Goal: Information Seeking & Learning: Compare options

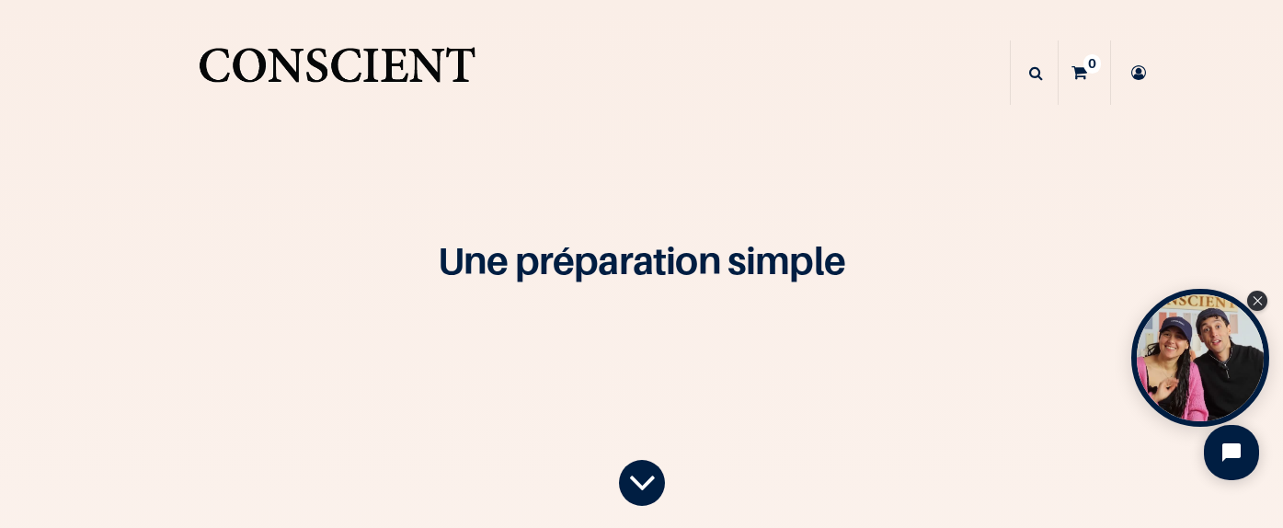
scroll to position [11, 0]
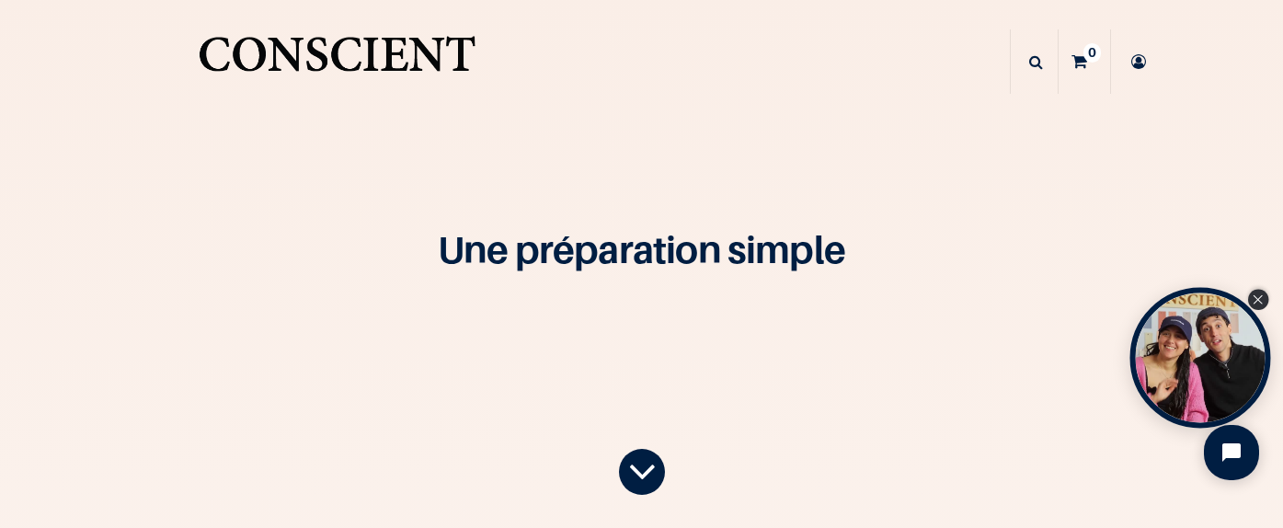
click at [1258, 298] on icon "Close Tolstoy widget" at bounding box center [1258, 299] width 10 height 9
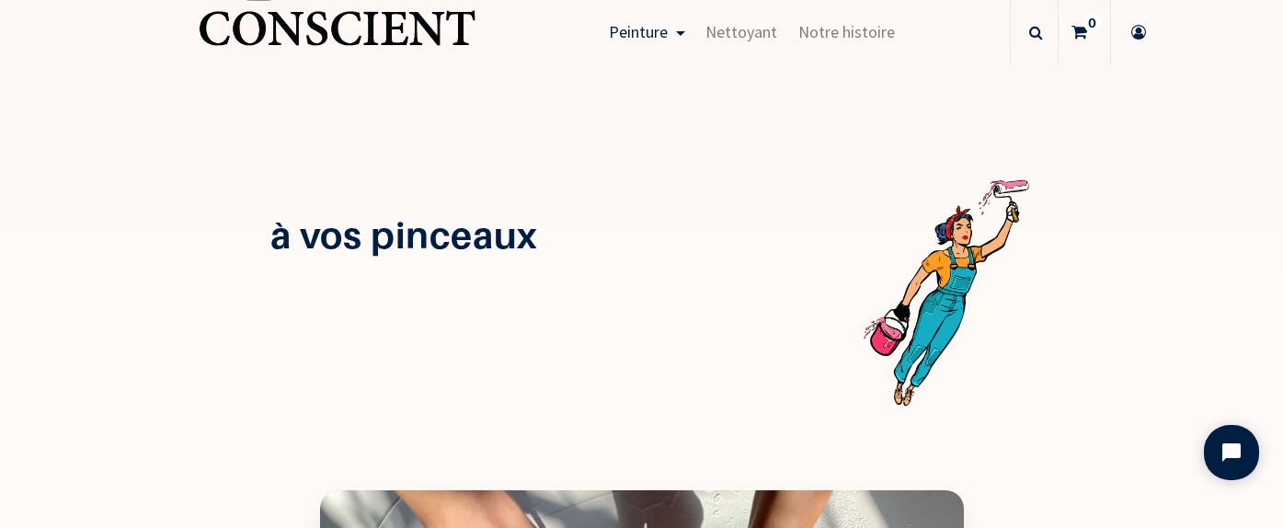
scroll to position [1965, 0]
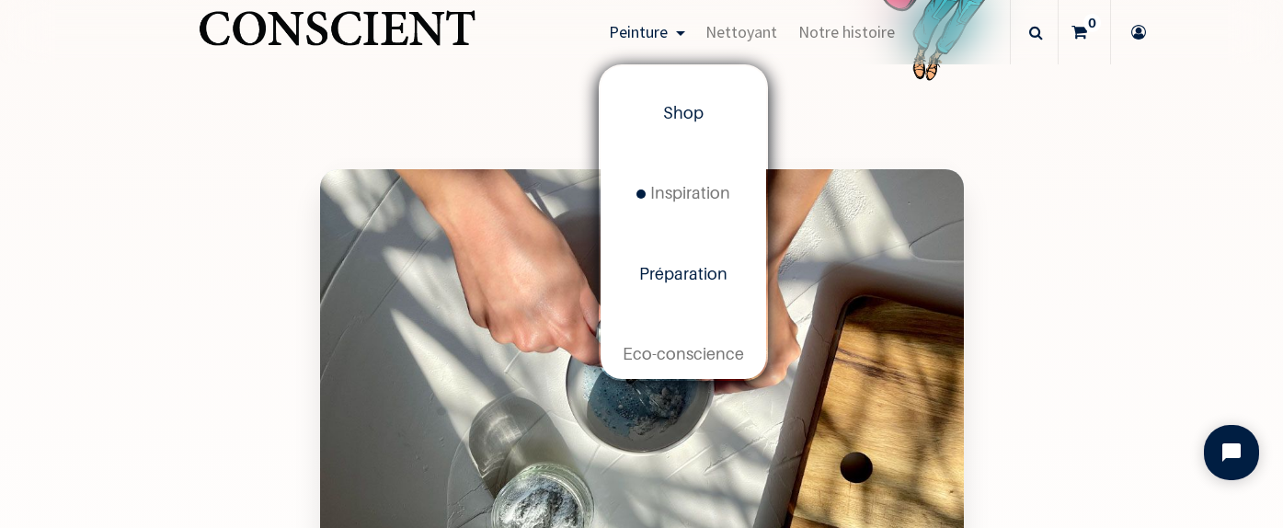
click at [708, 108] on link "Shop" at bounding box center [684, 114] width 166 height 80
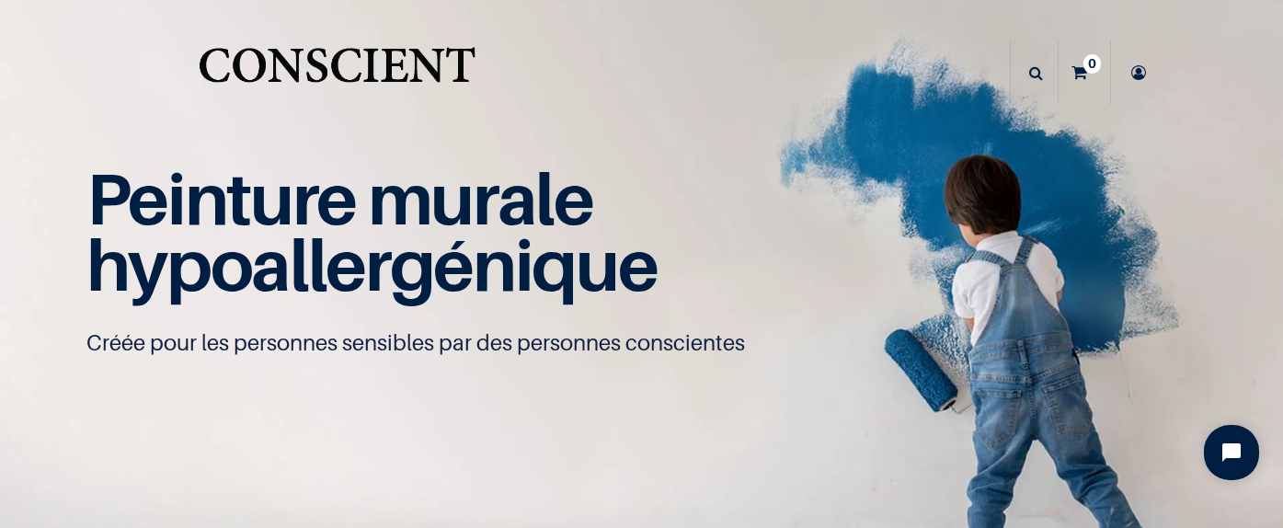
scroll to position [1, 0]
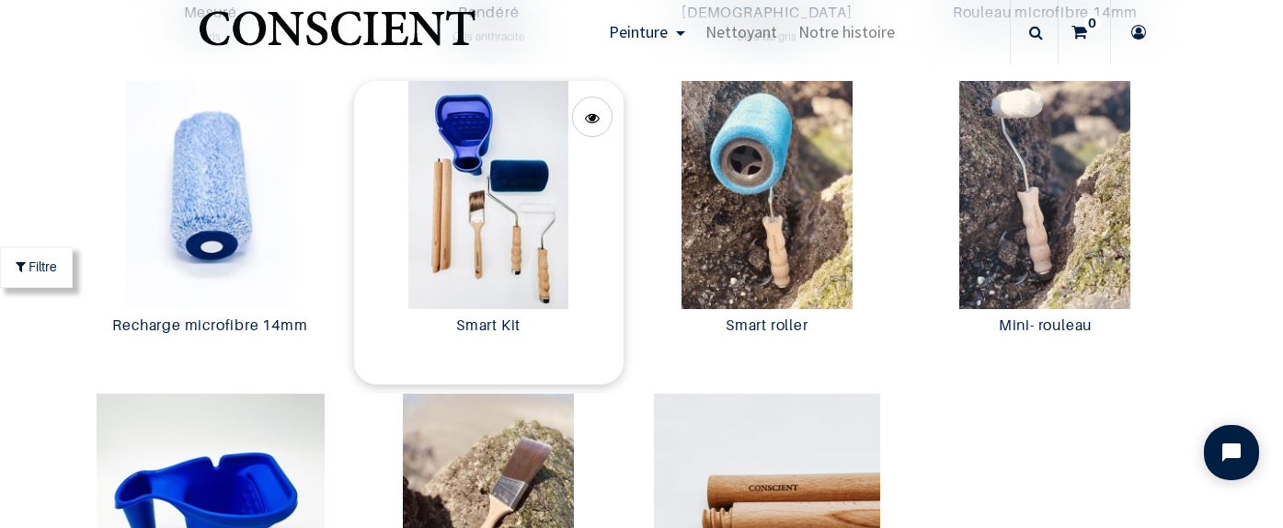
scroll to position [3460, 0]
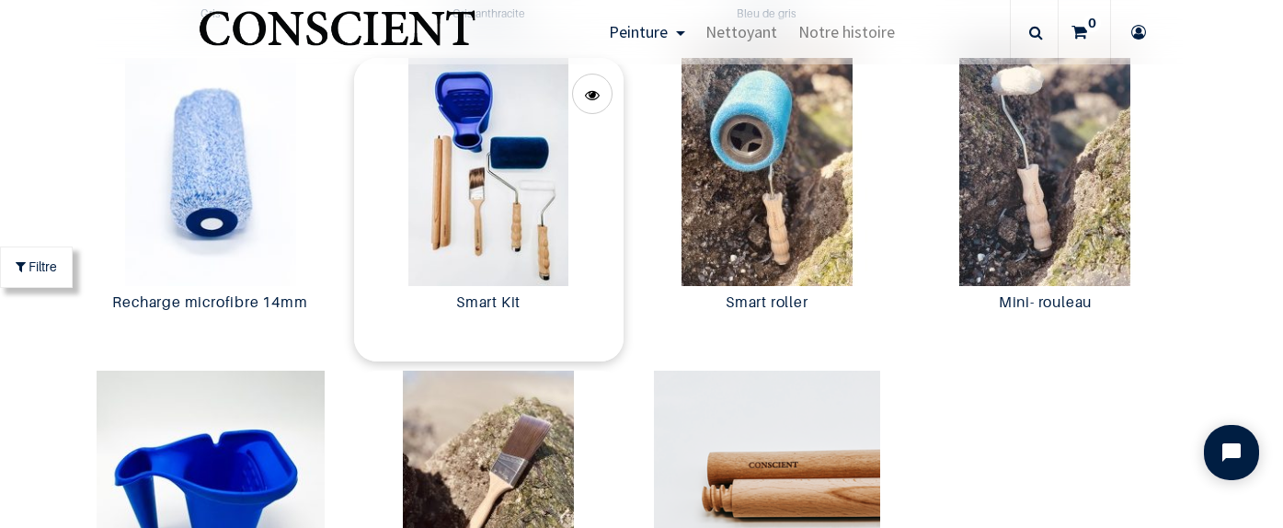
click at [570, 203] on img at bounding box center [489, 172] width 270 height 228
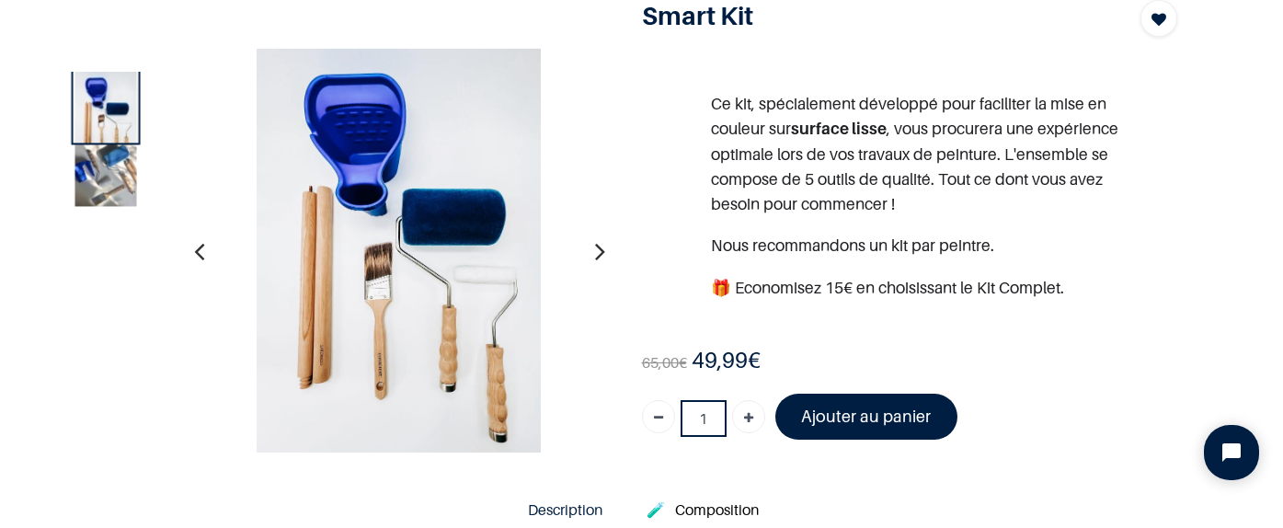
scroll to position [135, 0]
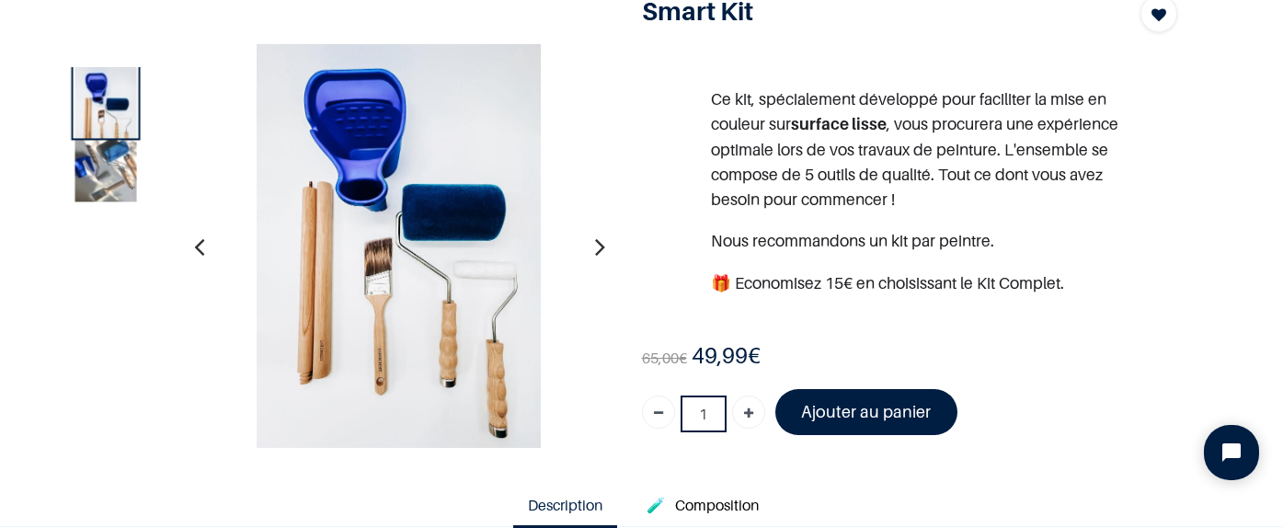
click at [603, 245] on icon "button" at bounding box center [600, 246] width 10 height 50
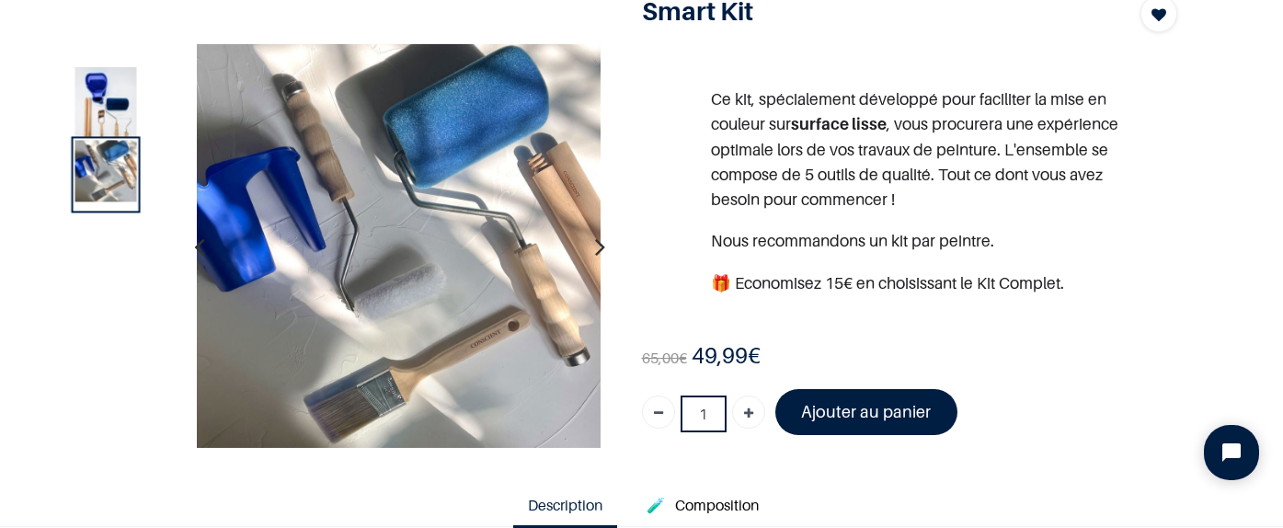
click at [602, 247] on icon "button" at bounding box center [600, 246] width 10 height 50
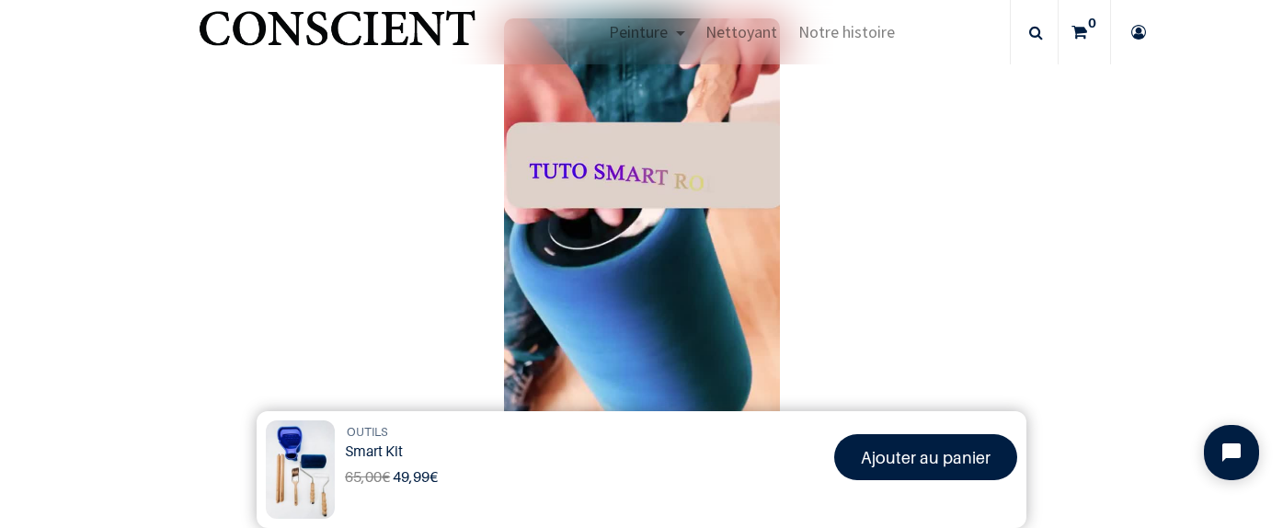
scroll to position [1000, 0]
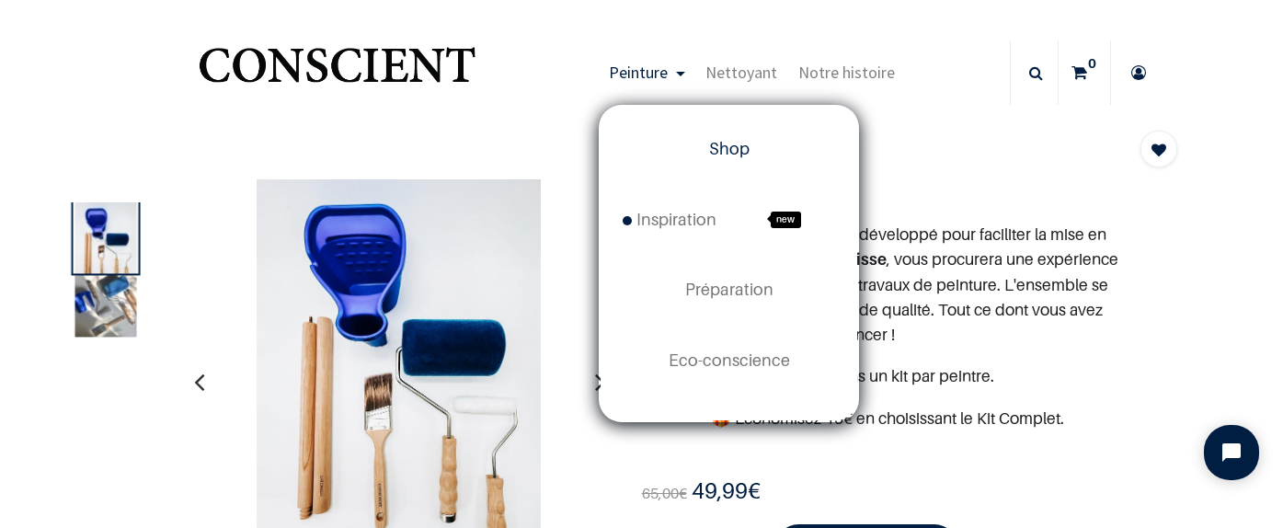
click at [717, 144] on span "Shop" at bounding box center [729, 148] width 40 height 19
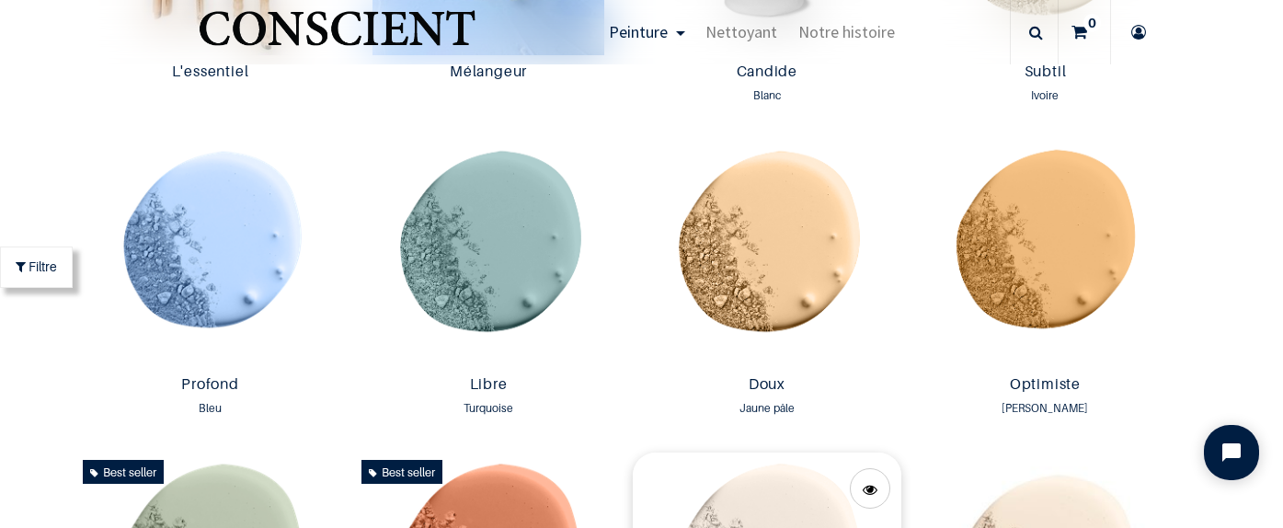
scroll to position [1185, 0]
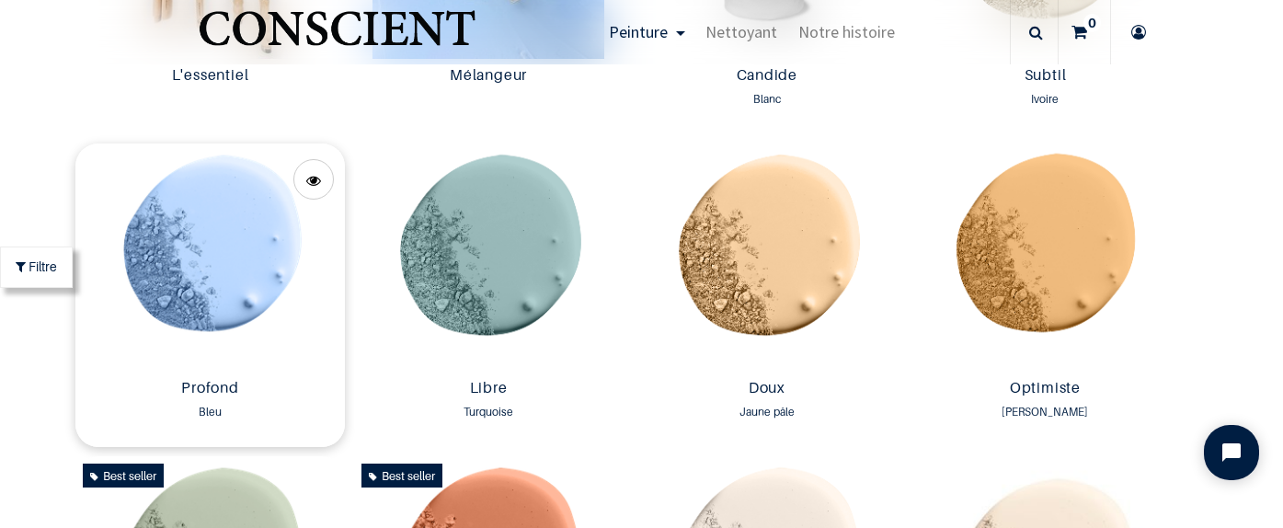
click at [189, 244] on img at bounding box center [210, 258] width 270 height 228
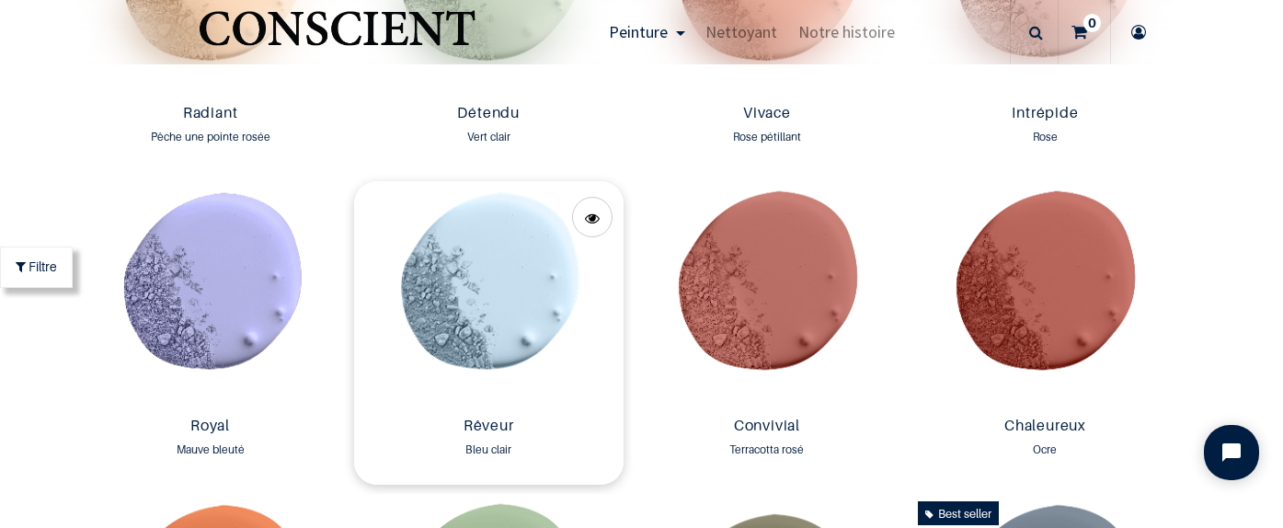
scroll to position [2115, 0]
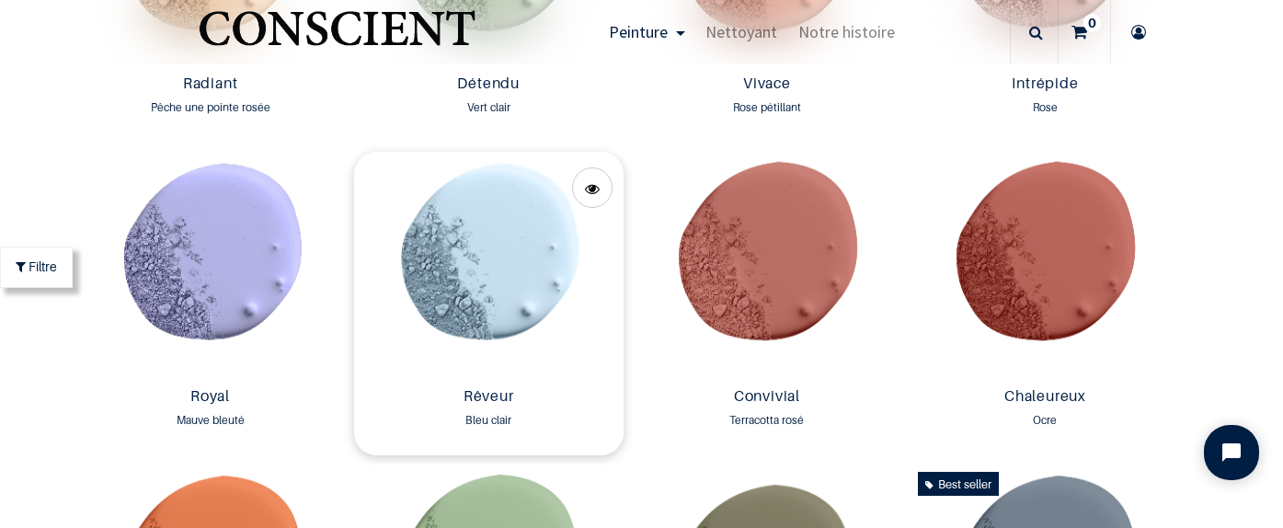
click at [457, 294] on img at bounding box center [489, 266] width 270 height 228
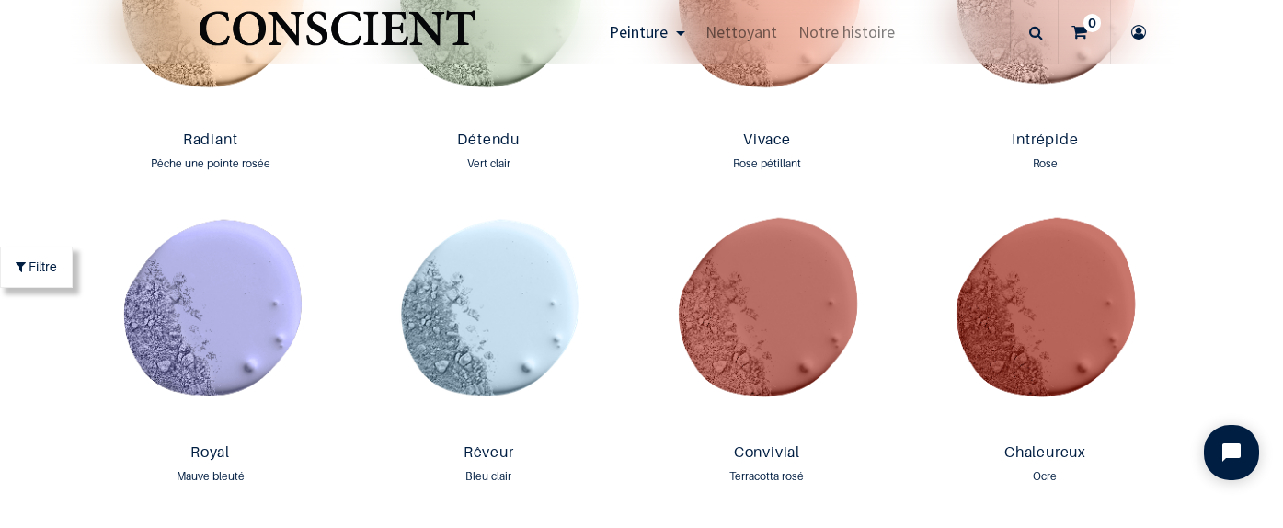
scroll to position [2099, 0]
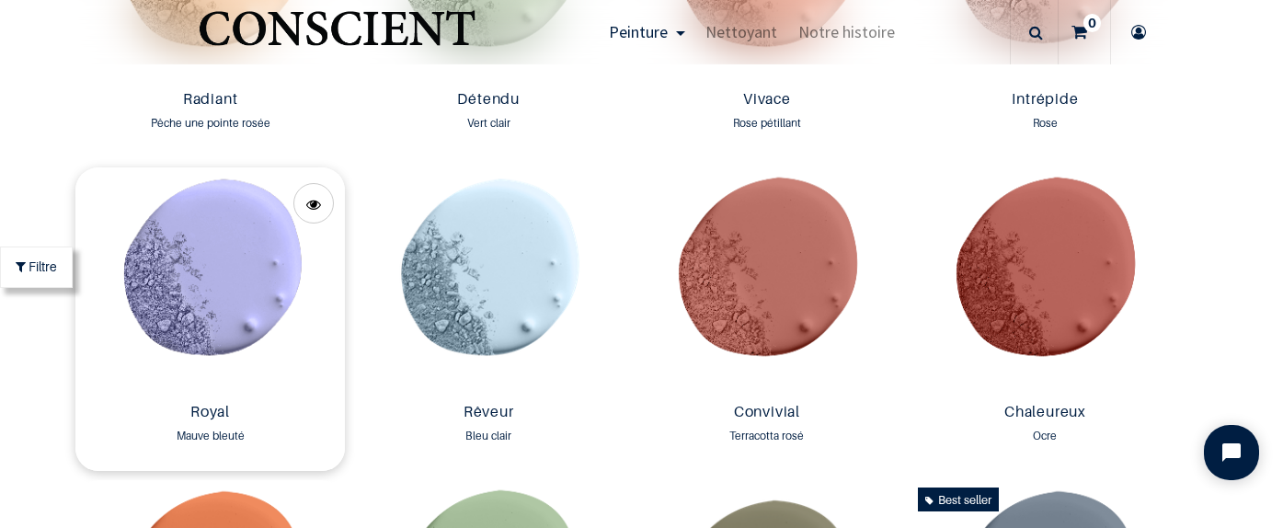
click at [203, 279] on img at bounding box center [210, 281] width 270 height 228
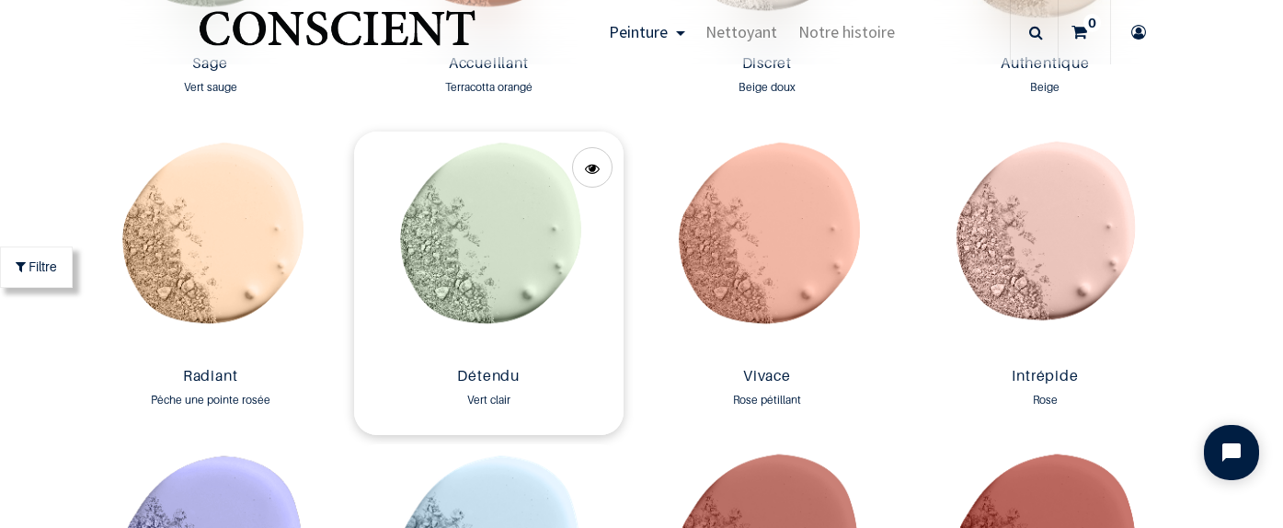
scroll to position [1808, 0]
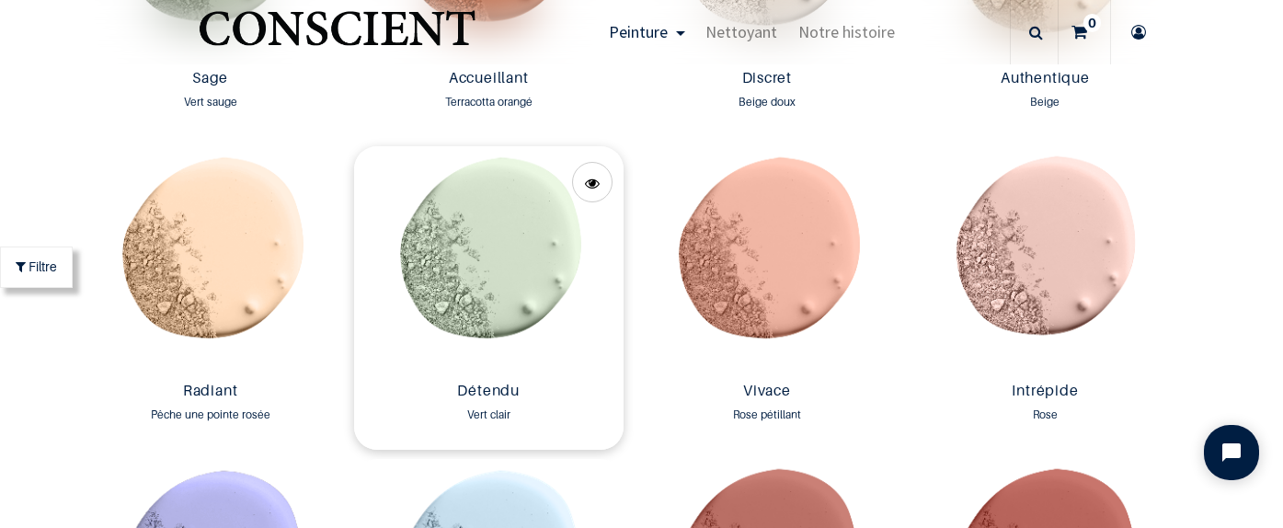
click at [541, 259] on img at bounding box center [489, 260] width 270 height 228
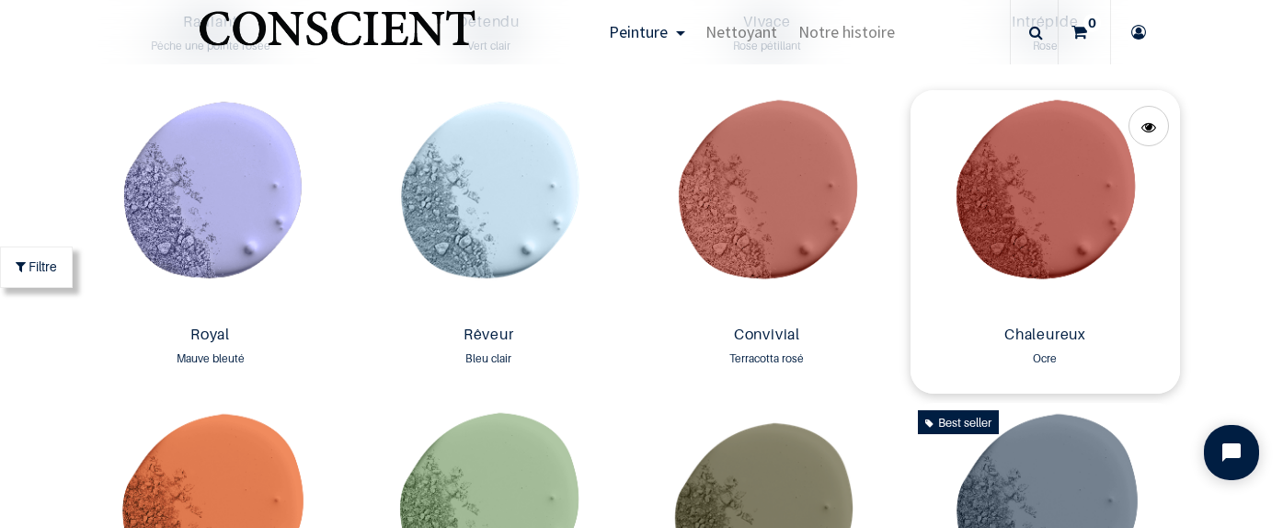
click at [1085, 212] on img at bounding box center [1046, 204] width 270 height 228
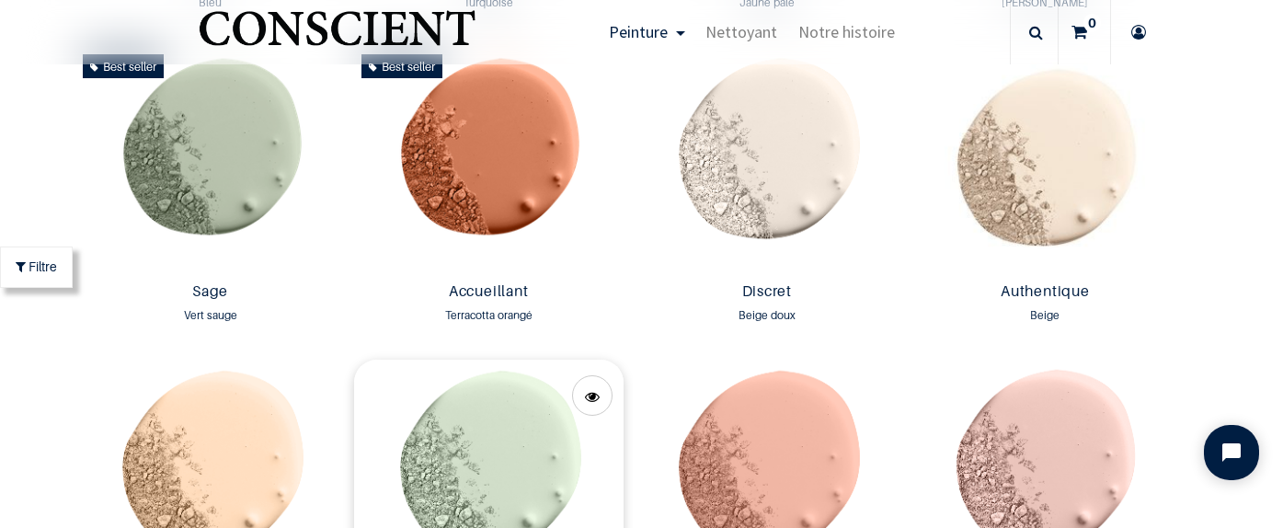
scroll to position [1511, 0]
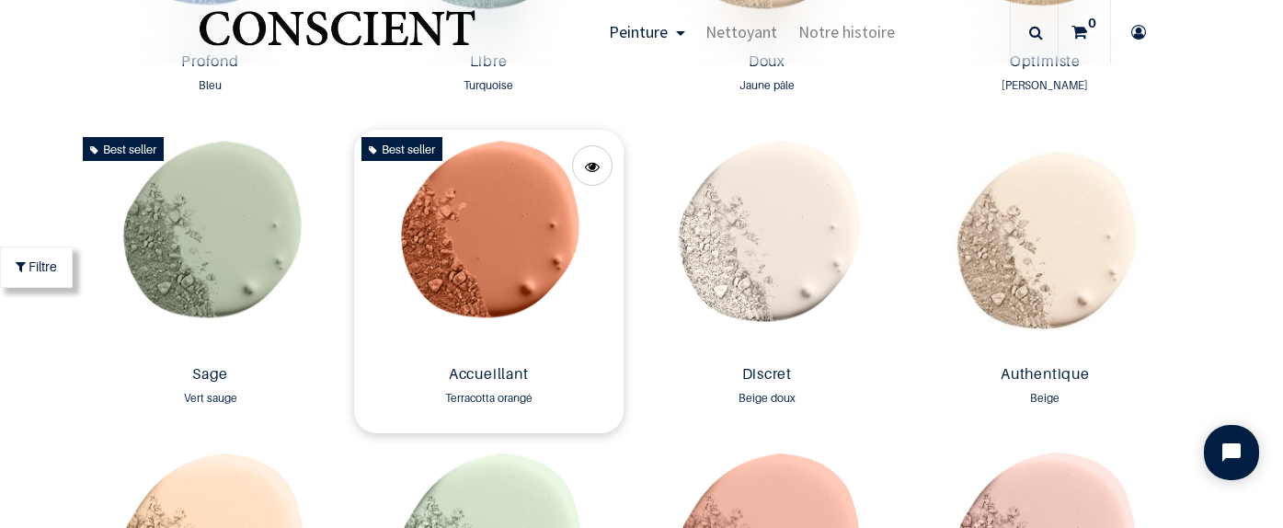
click at [511, 270] on img at bounding box center [489, 244] width 270 height 228
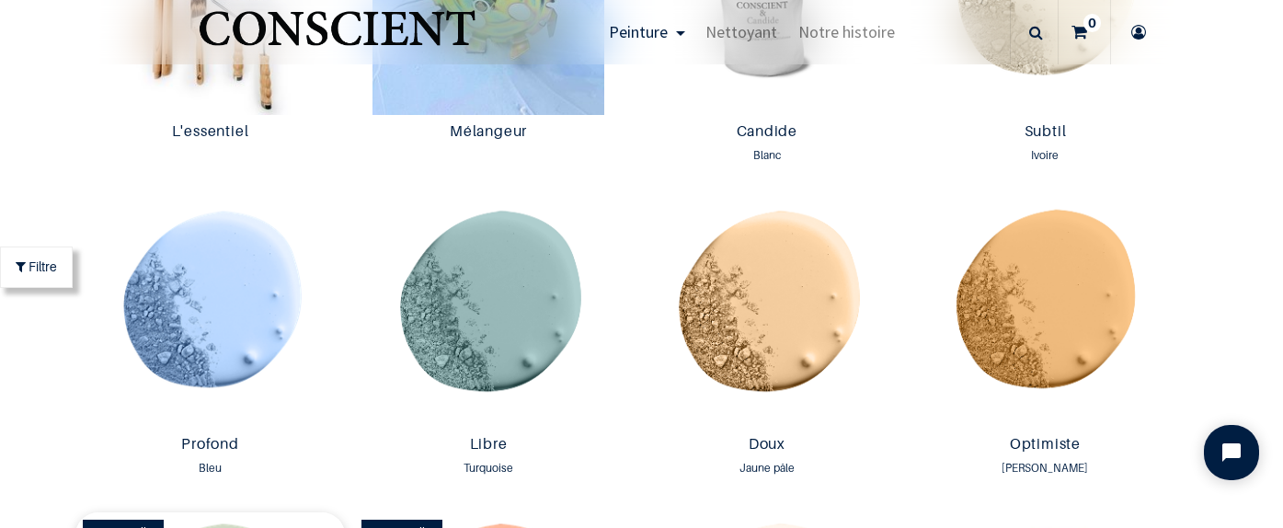
scroll to position [1134, 0]
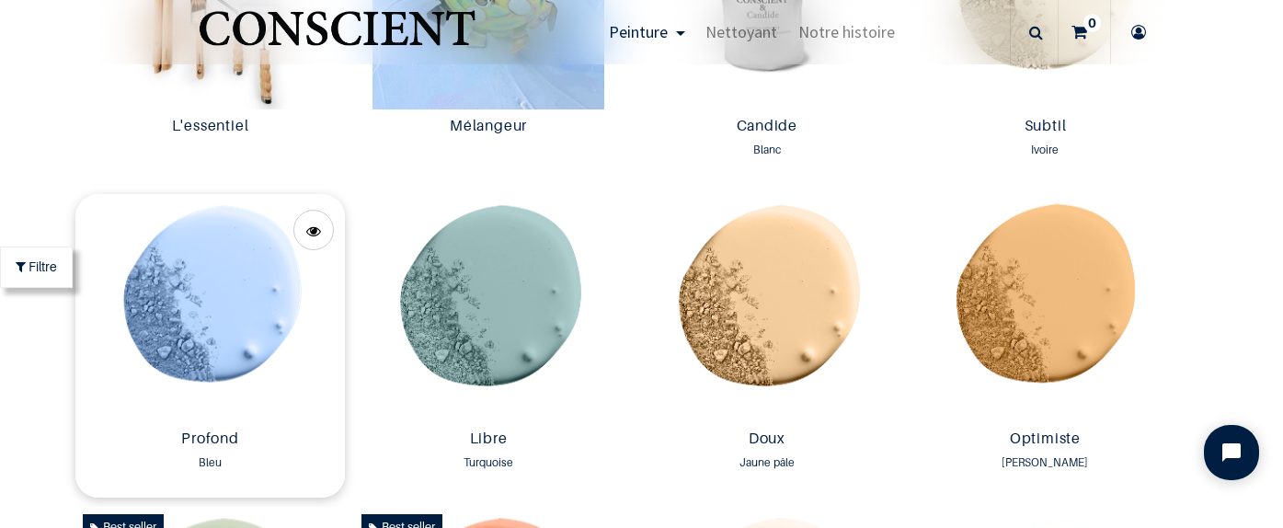
click at [254, 249] on img at bounding box center [210, 308] width 270 height 228
click at [506, 322] on img at bounding box center [489, 308] width 270 height 228
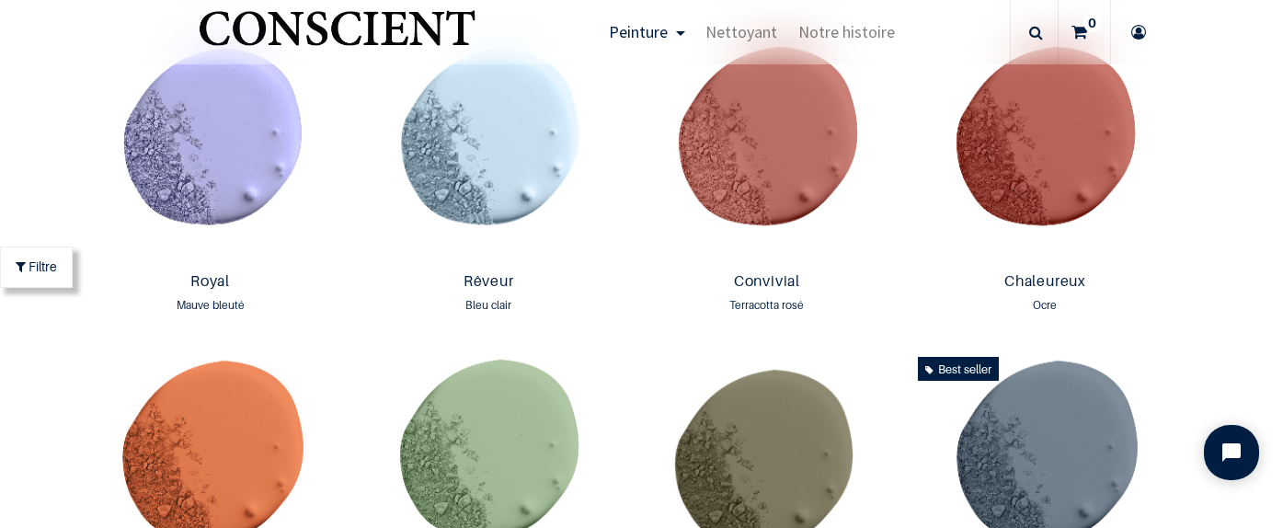
scroll to position [2261, 0]
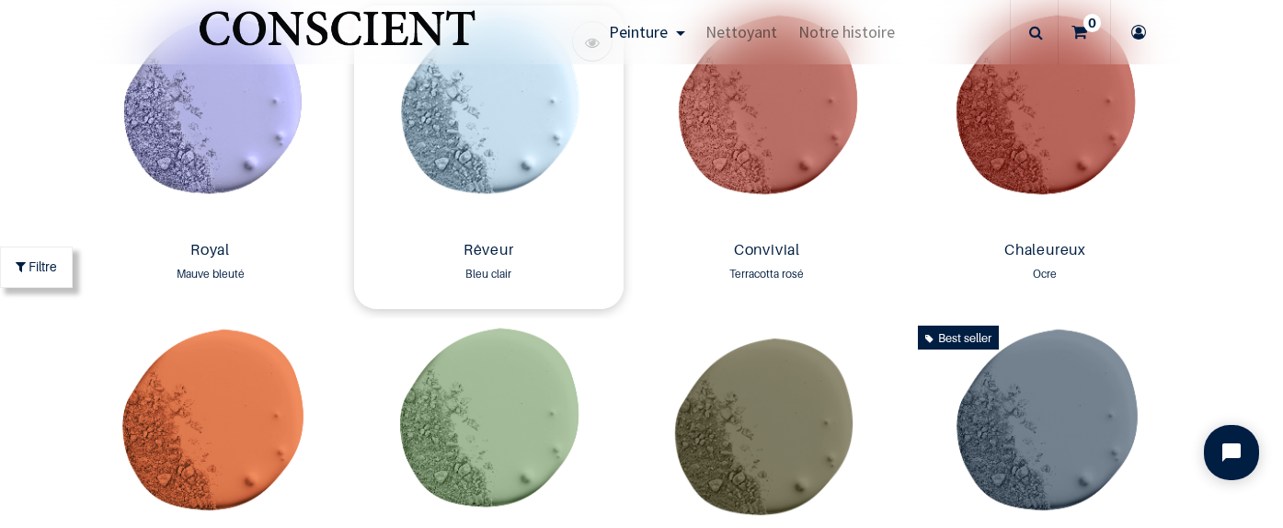
click at [501, 128] on img at bounding box center [489, 120] width 270 height 228
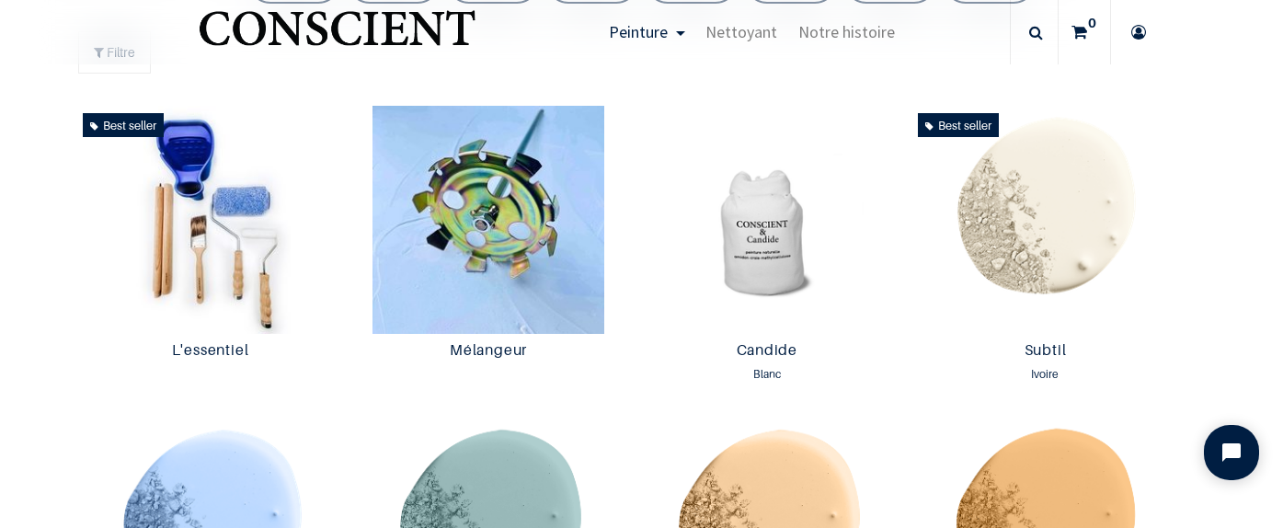
scroll to position [976, 0]
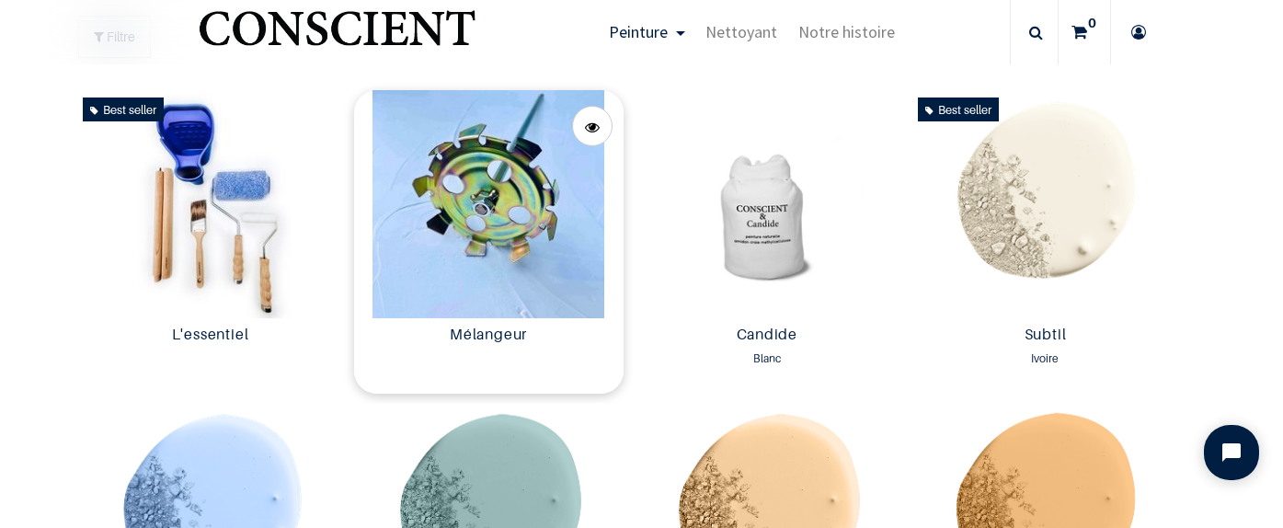
click at [500, 240] on img at bounding box center [489, 204] width 270 height 228
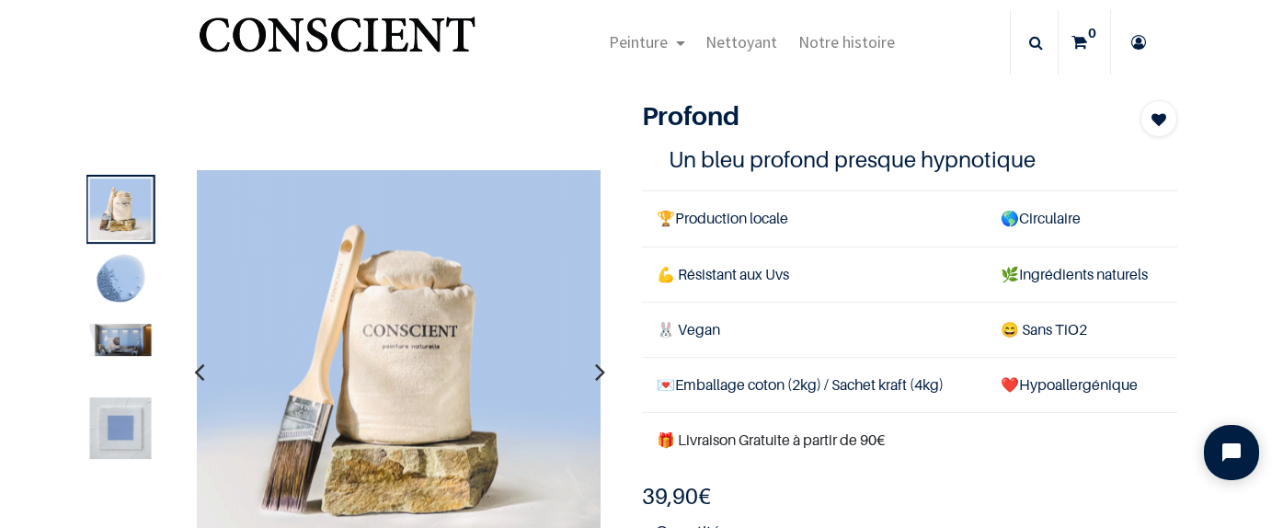
scroll to position [33, 0]
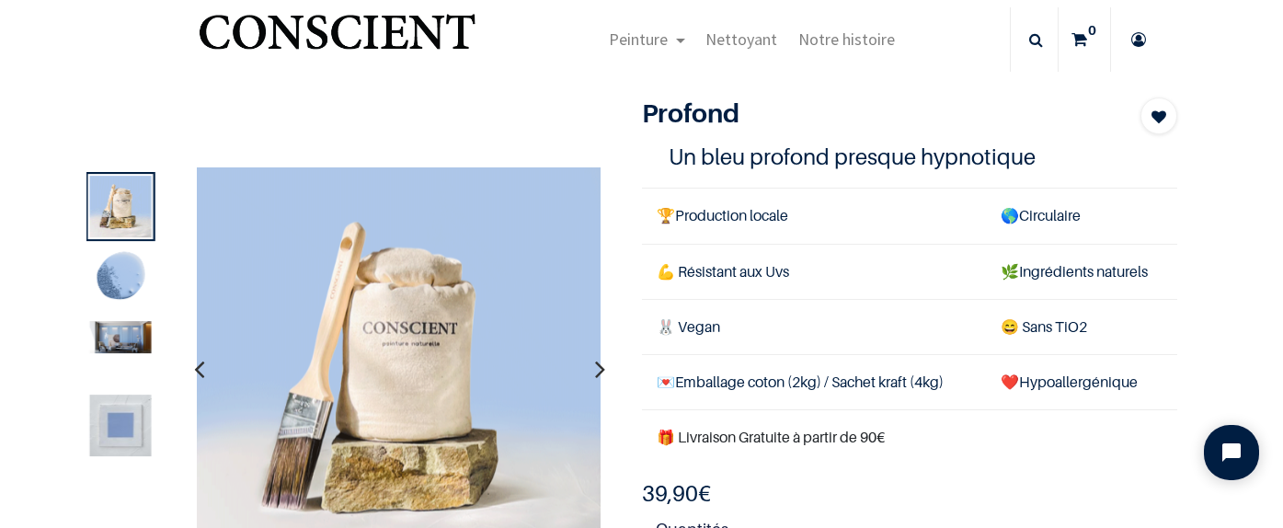
click at [123, 340] on img at bounding box center [121, 338] width 62 height 32
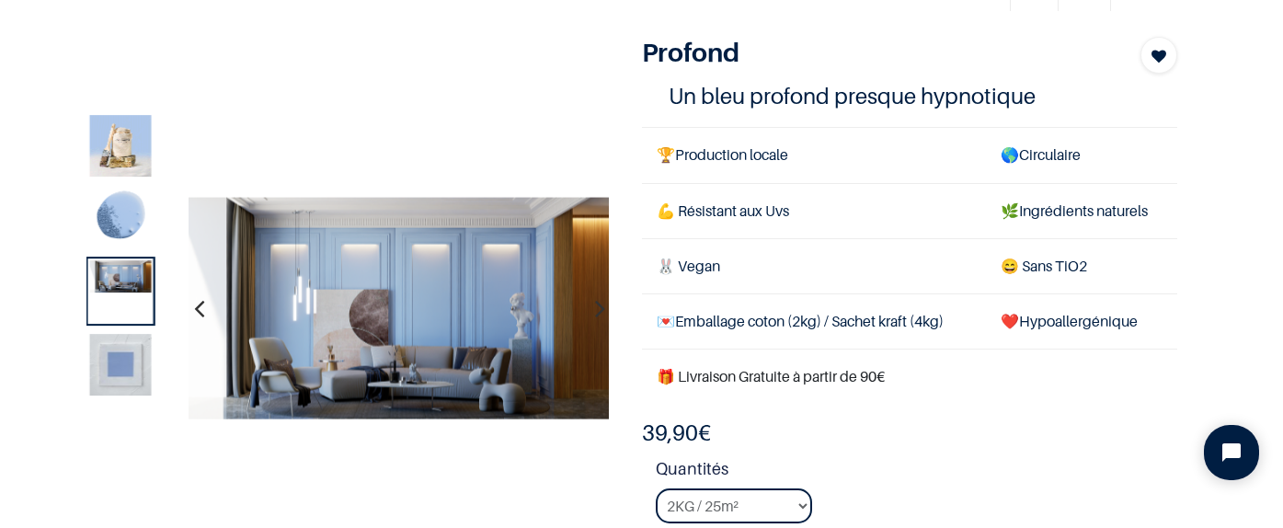
scroll to position [95, 0]
click at [118, 365] on img at bounding box center [121, 364] width 62 height 62
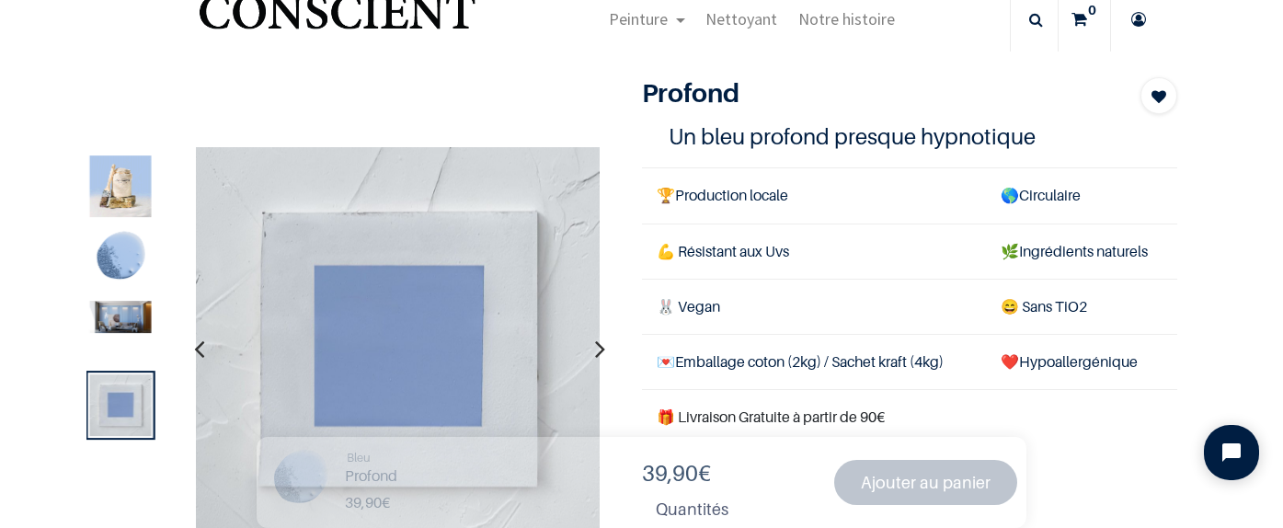
scroll to position [48, 0]
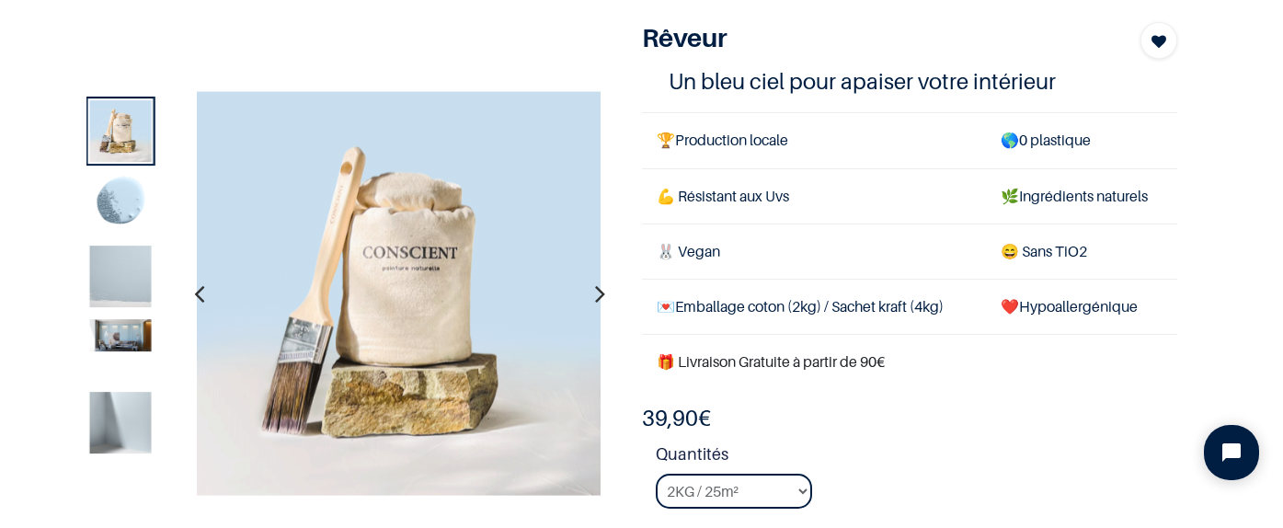
scroll to position [113, 0]
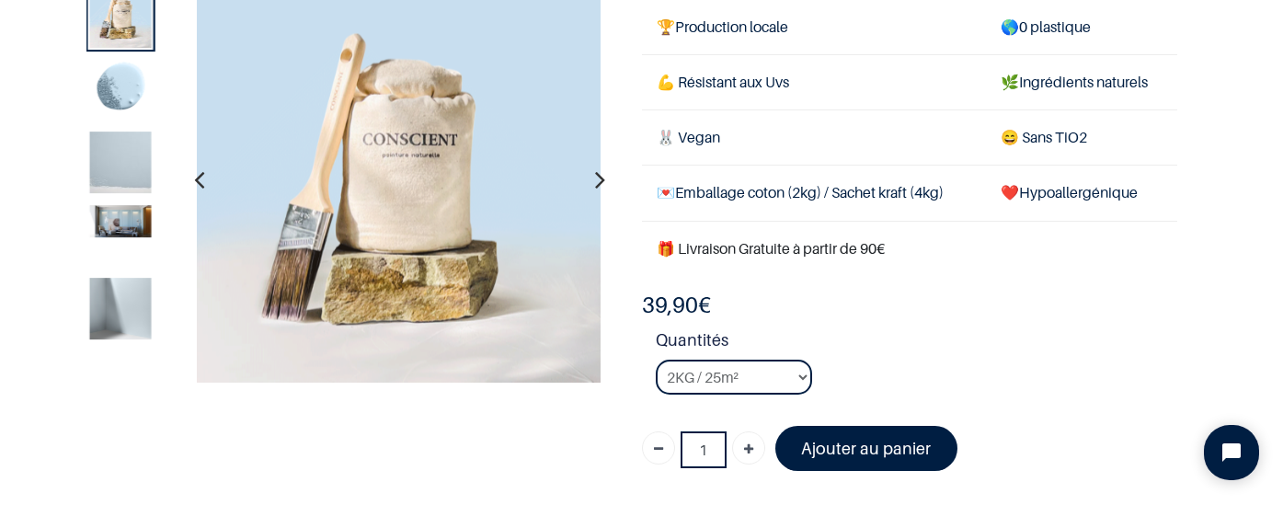
click at [118, 222] on img at bounding box center [121, 221] width 62 height 32
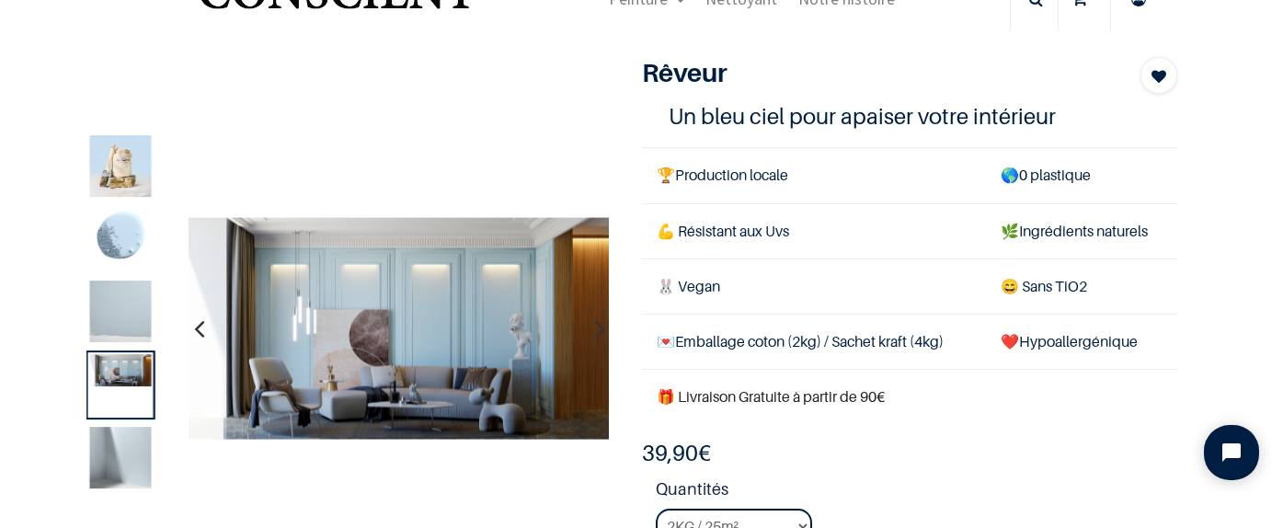
scroll to position [82, 0]
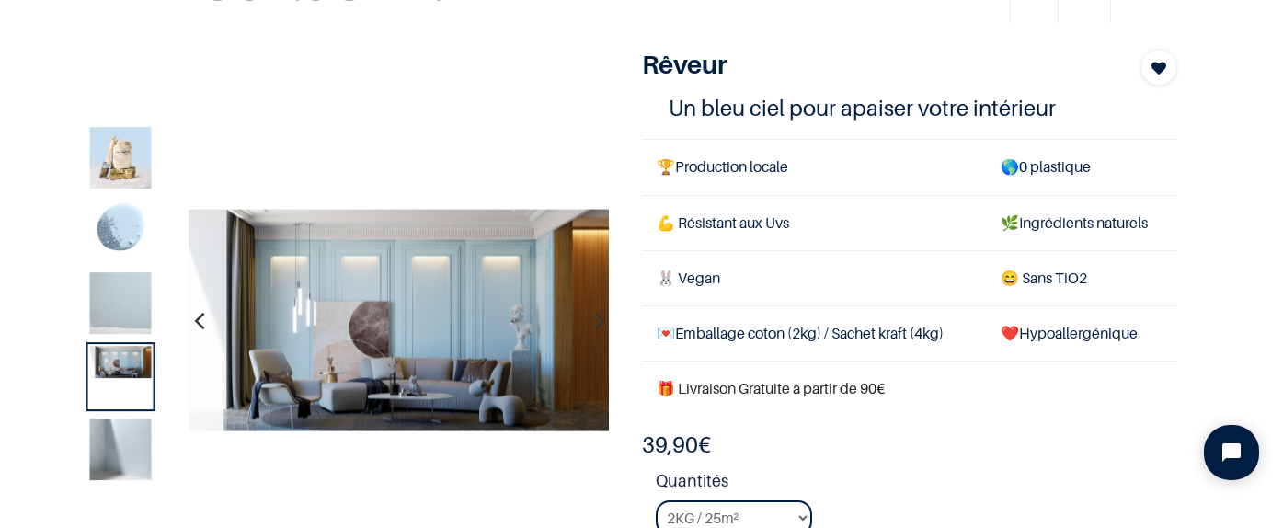
click at [117, 287] on img at bounding box center [121, 304] width 62 height 62
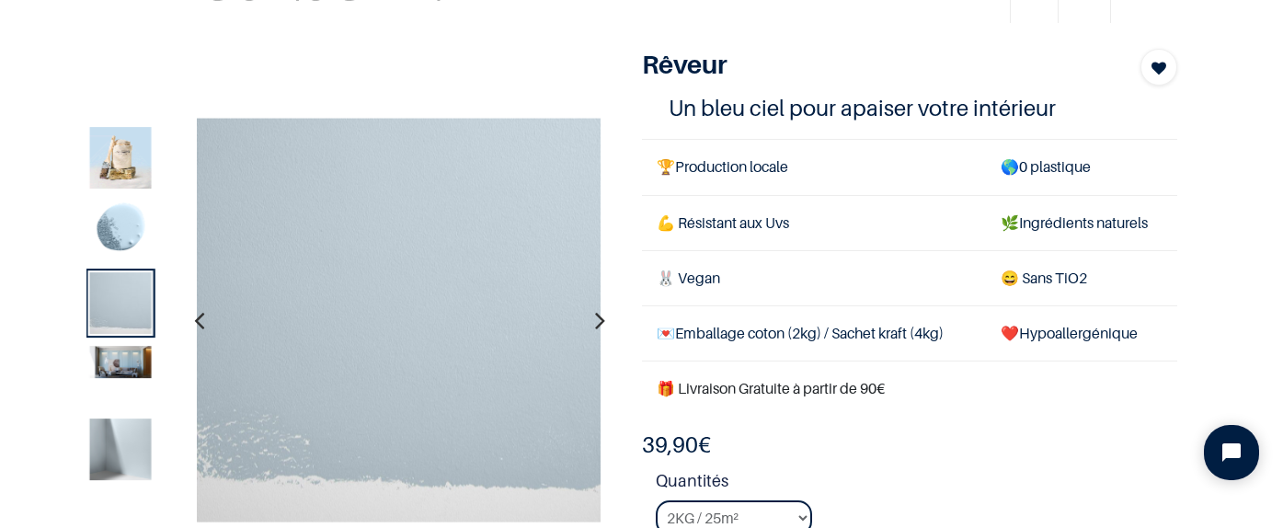
click at [123, 448] on img at bounding box center [121, 450] width 62 height 62
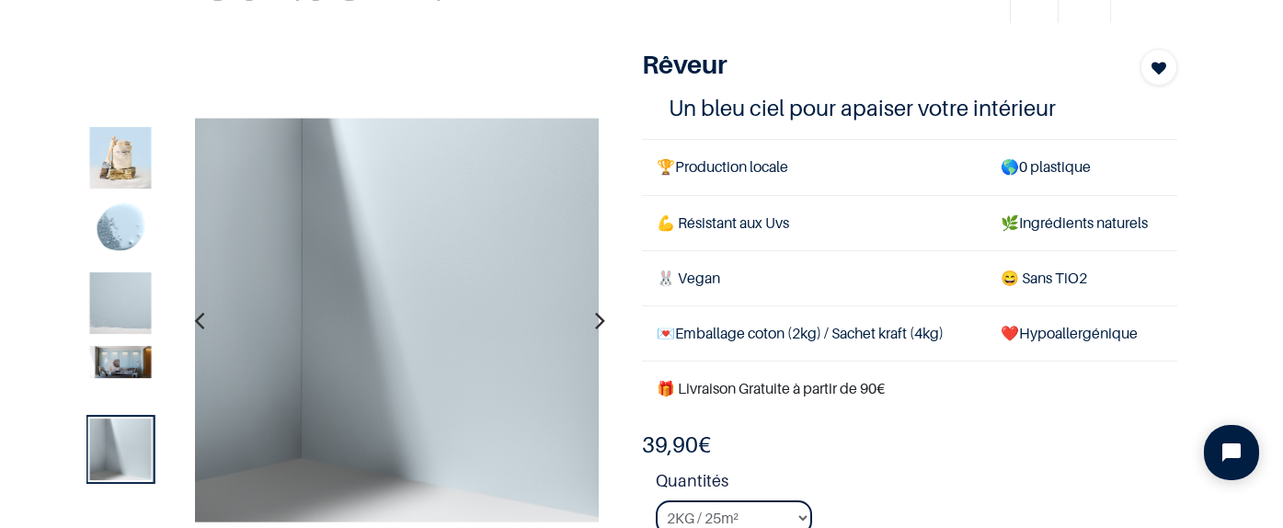
click at [127, 354] on img at bounding box center [121, 362] width 62 height 32
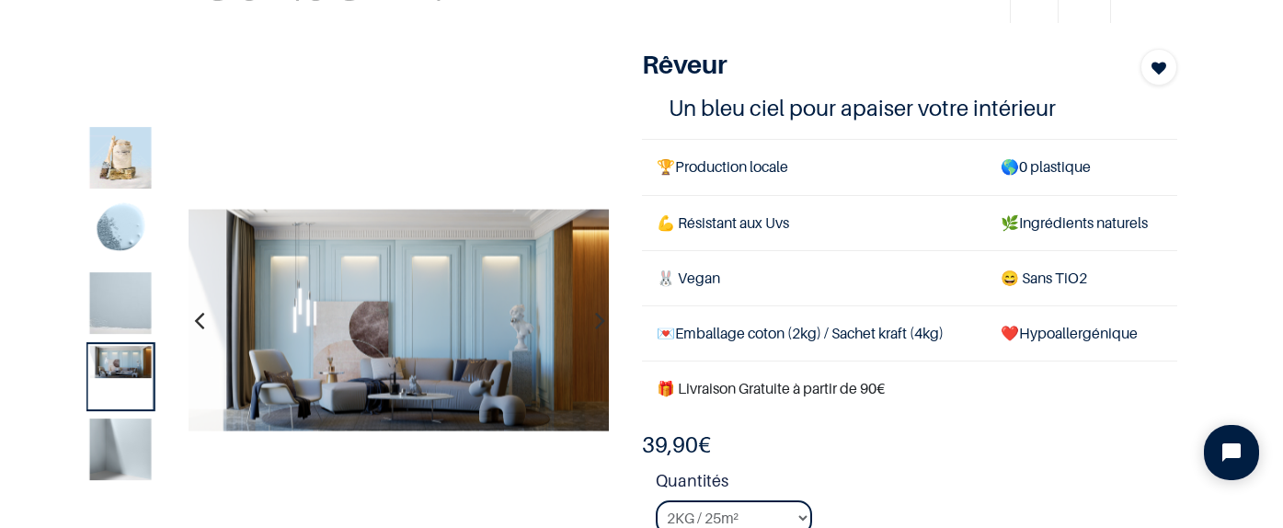
click at [114, 422] on img at bounding box center [121, 450] width 62 height 62
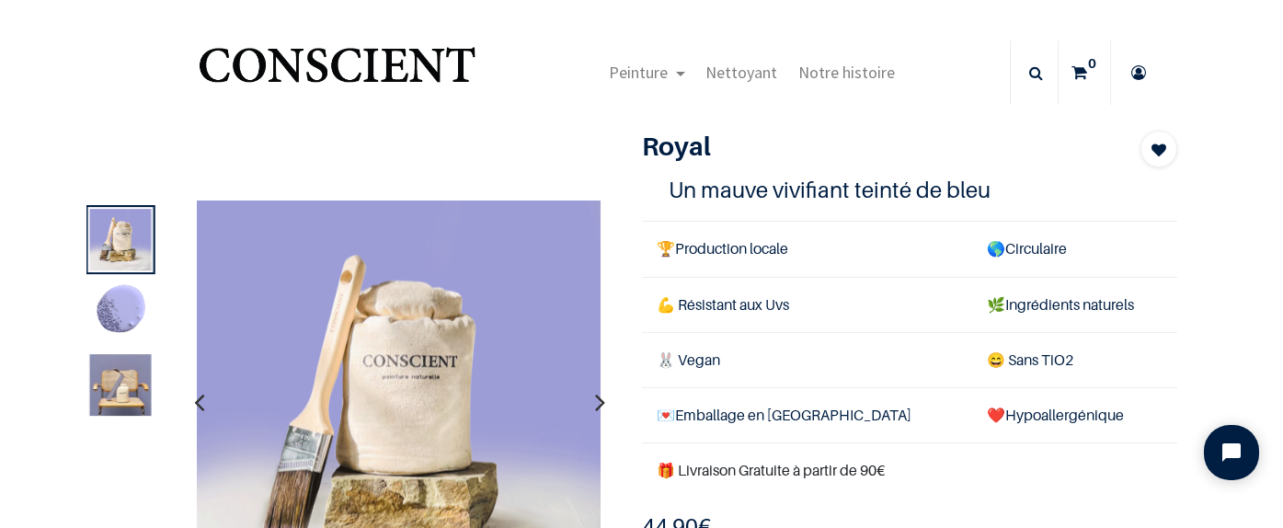
click at [129, 373] on img at bounding box center [121, 386] width 62 height 62
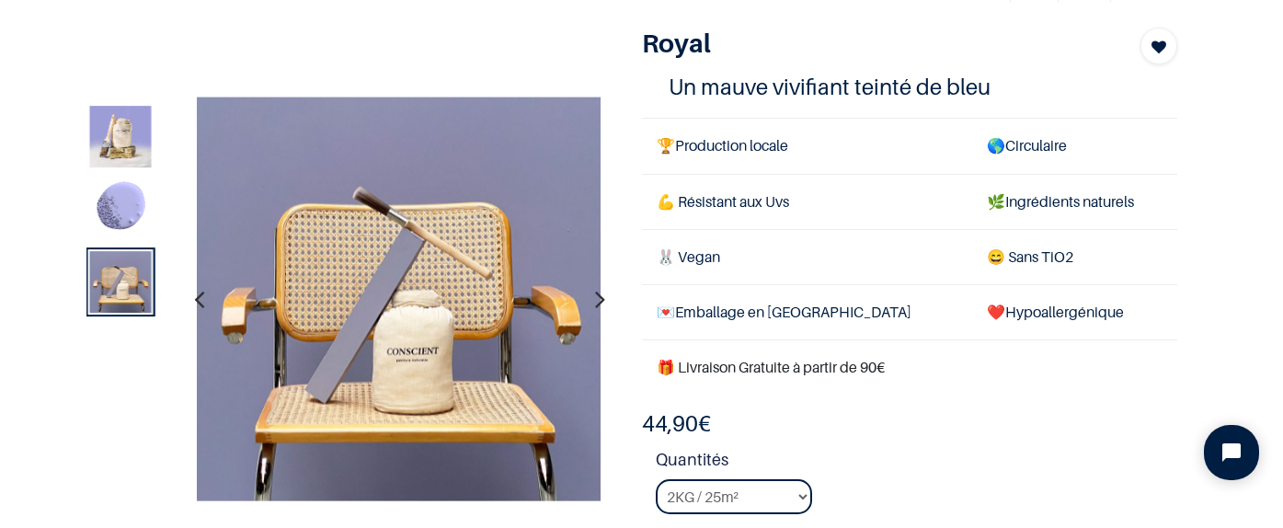
scroll to position [105, 0]
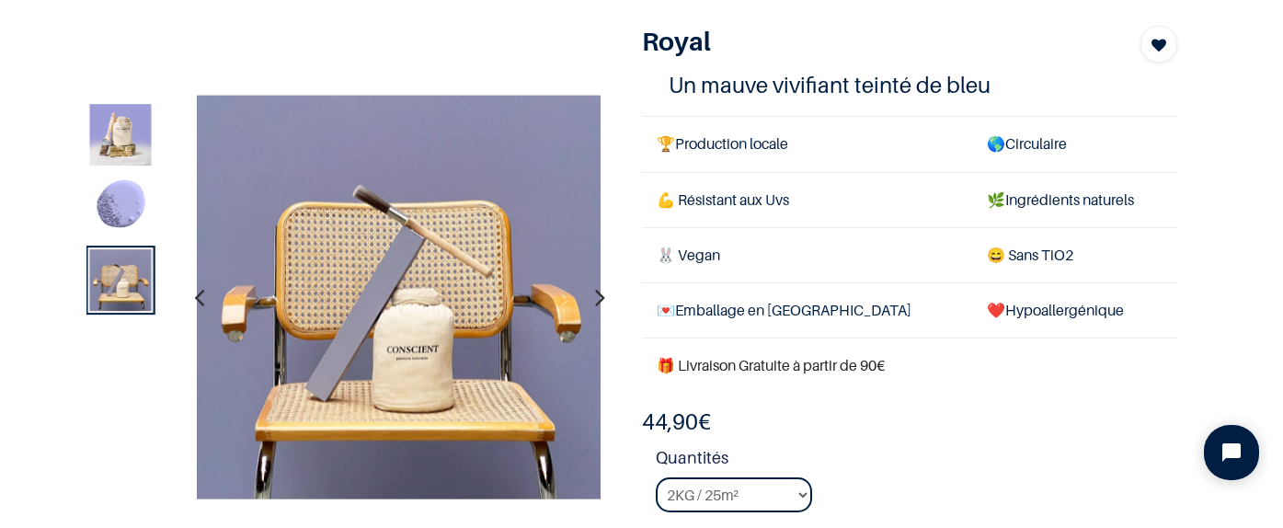
click at [139, 208] on img at bounding box center [121, 208] width 62 height 62
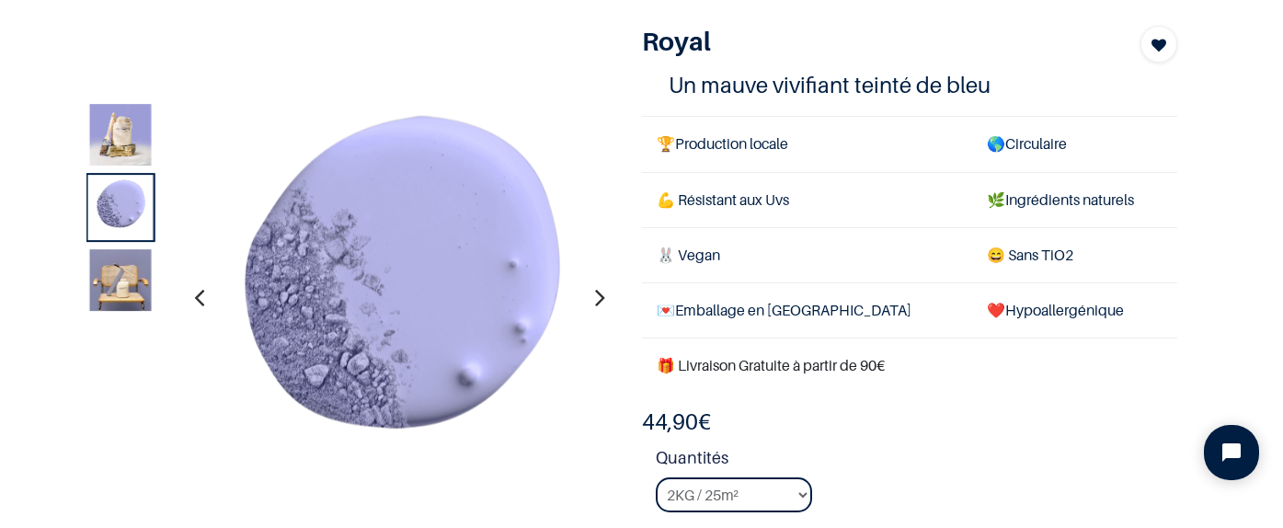
click at [132, 134] on img at bounding box center [121, 135] width 62 height 62
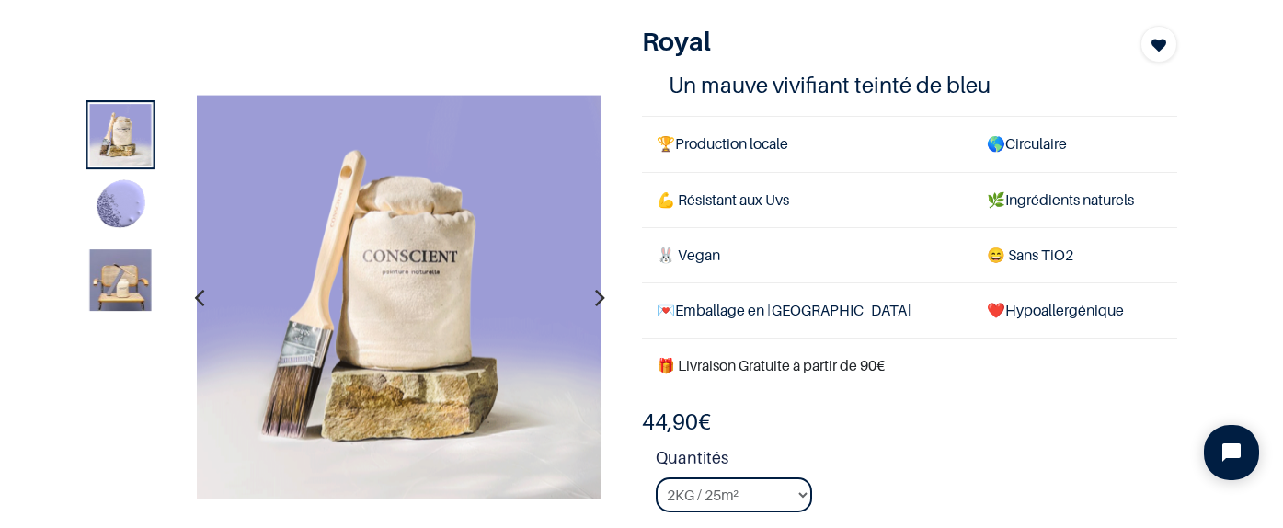
click at [121, 190] on img at bounding box center [121, 208] width 62 height 62
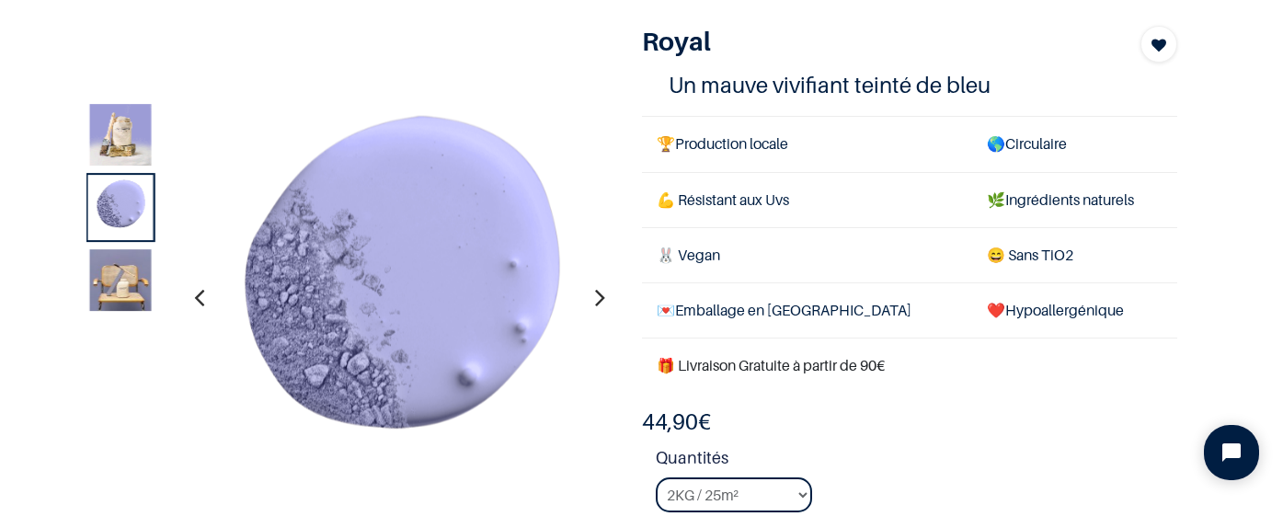
click at [124, 280] on img at bounding box center [121, 281] width 62 height 62
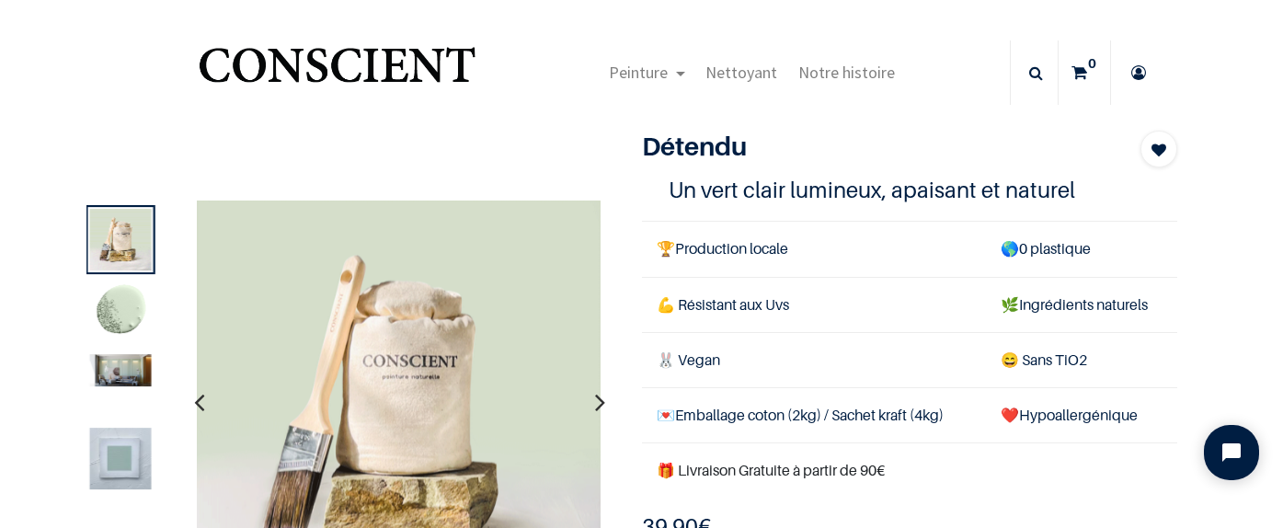
scroll to position [50, 0]
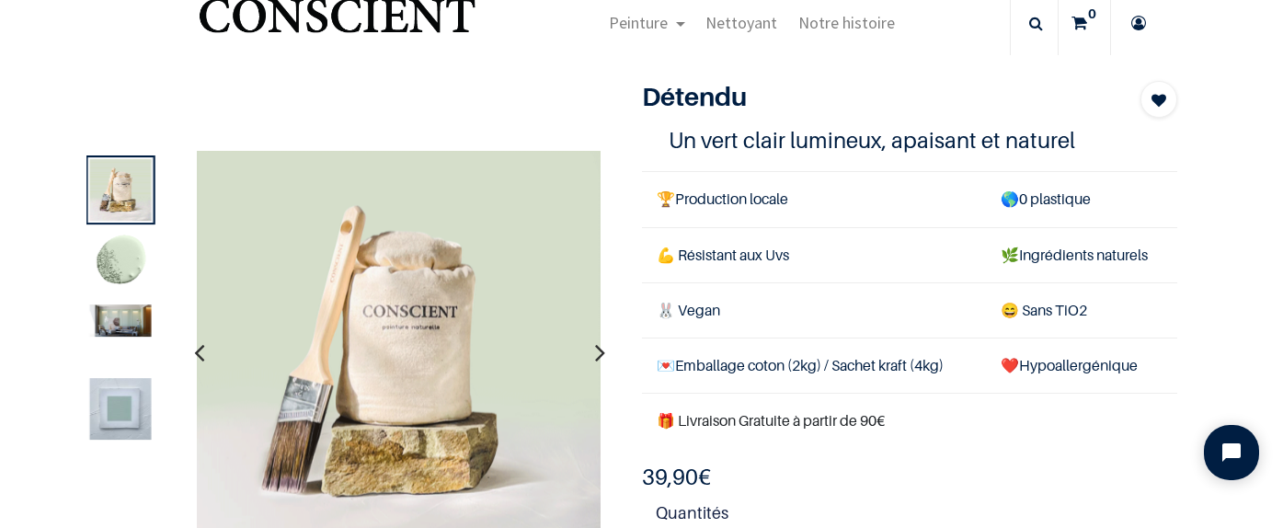
click at [126, 333] on img at bounding box center [121, 321] width 62 height 32
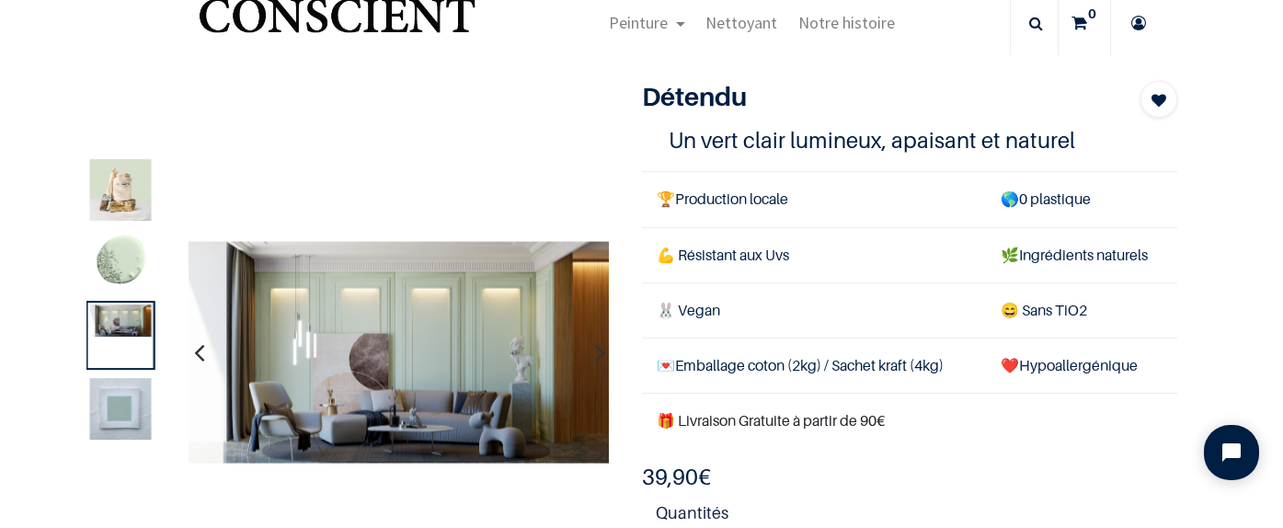
click at [127, 404] on img at bounding box center [121, 409] width 62 height 62
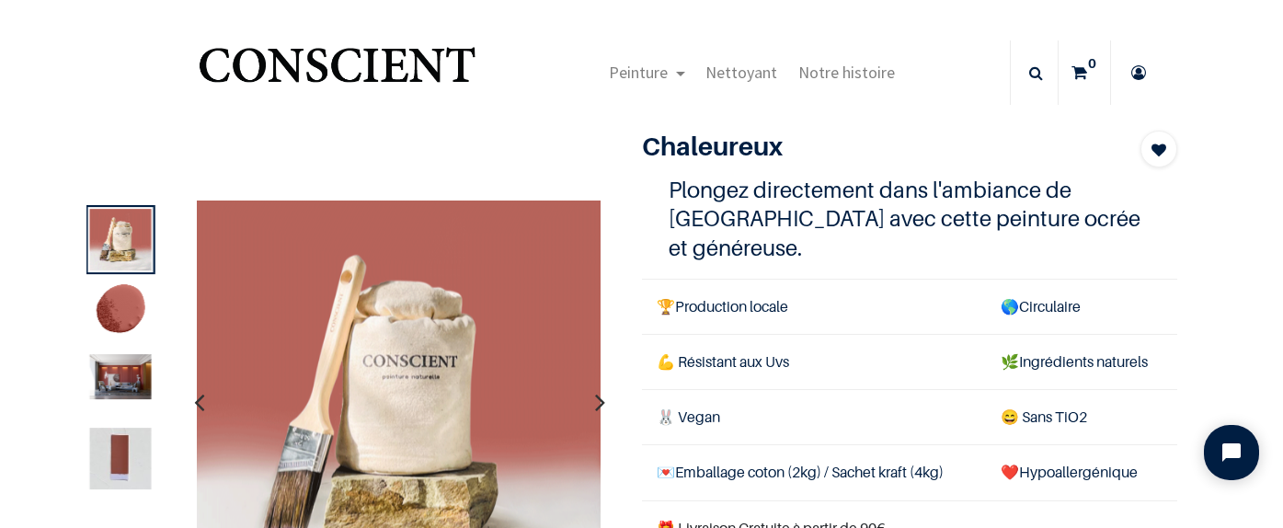
scroll to position [20, 0]
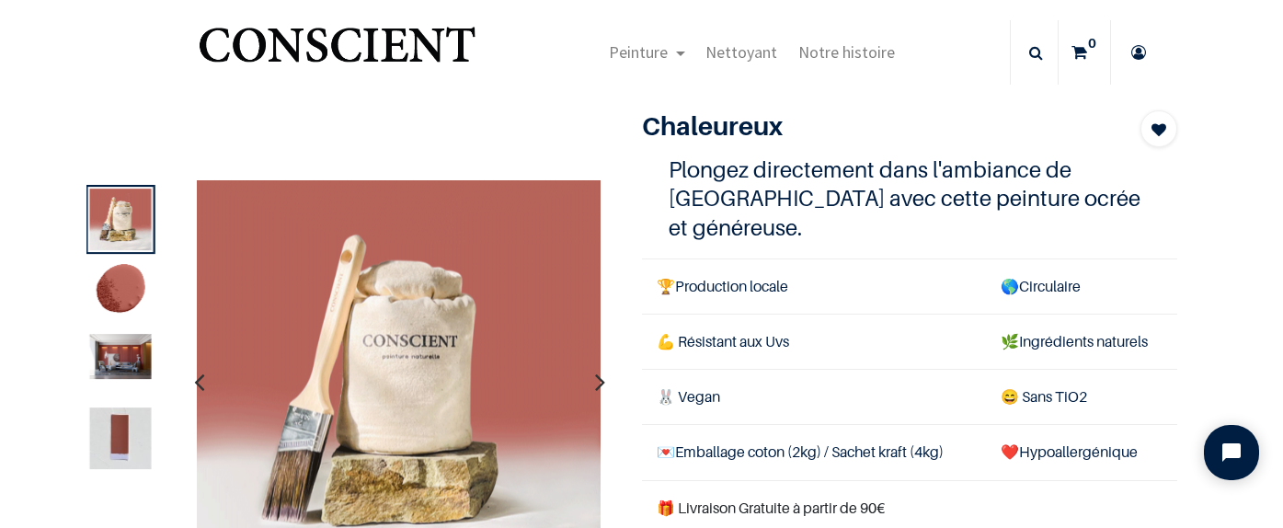
click at [590, 385] on button "button" at bounding box center [600, 382] width 29 height 68
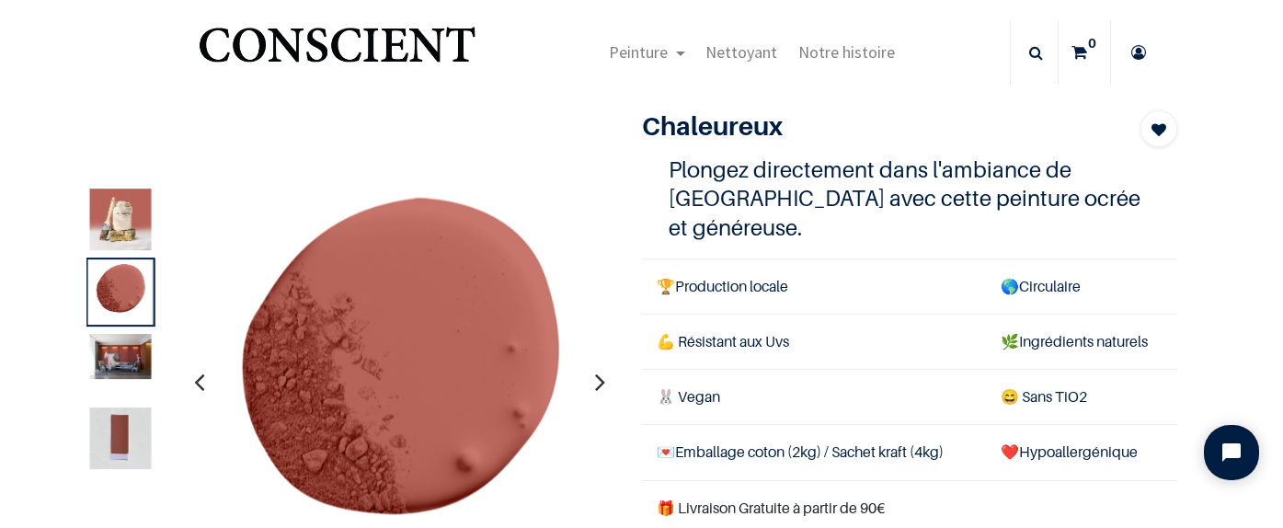
click at [128, 365] on img at bounding box center [121, 357] width 62 height 45
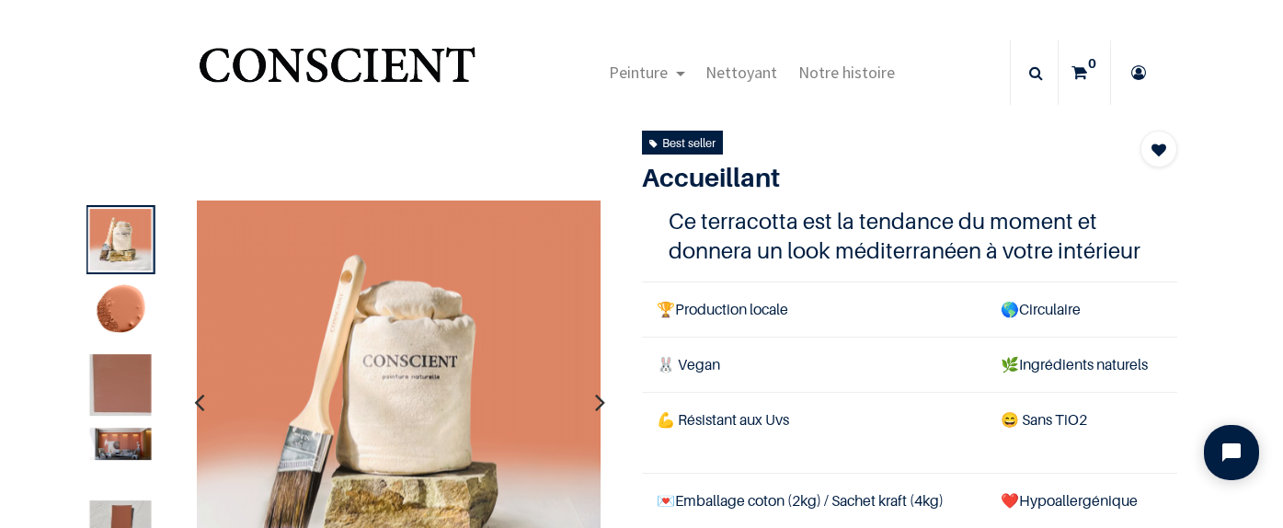
click at [124, 445] on img at bounding box center [121, 444] width 62 height 32
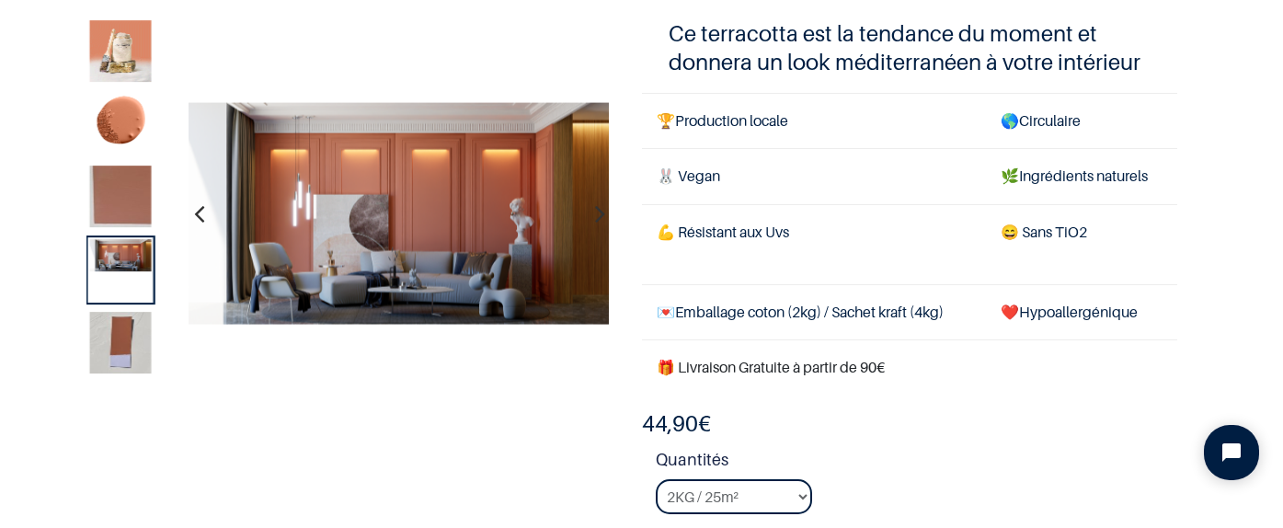
scroll to position [120, 0]
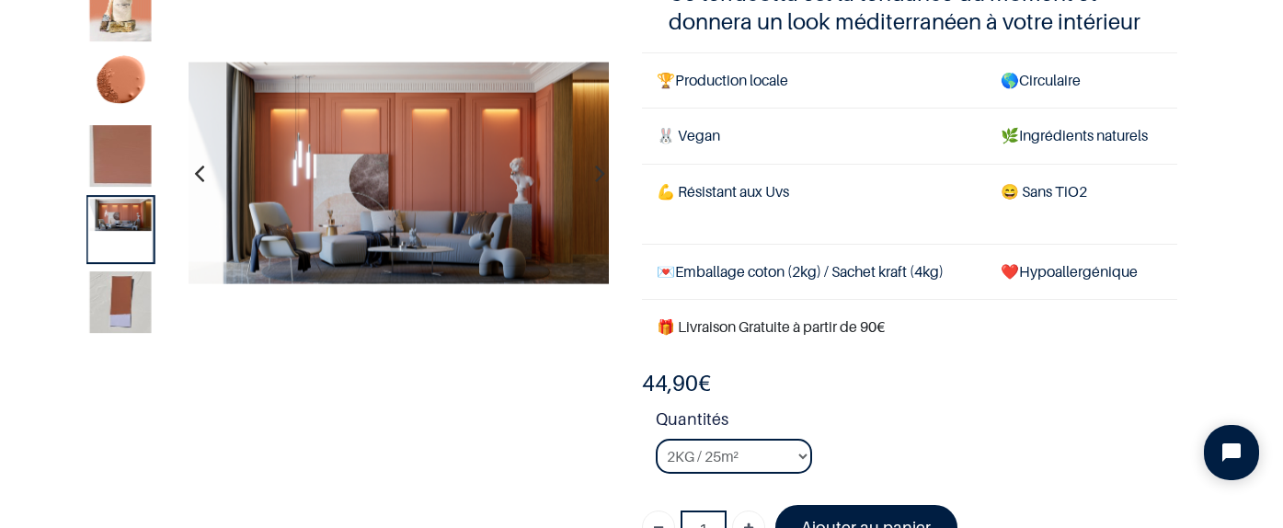
click at [125, 308] on img at bounding box center [121, 302] width 62 height 62
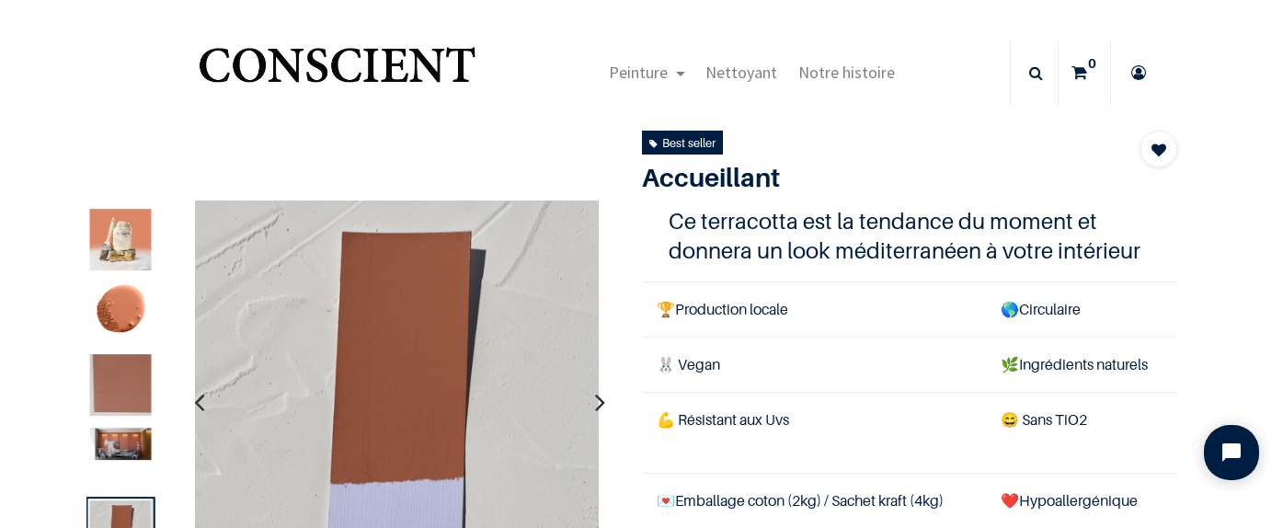
click at [117, 438] on img at bounding box center [121, 444] width 62 height 32
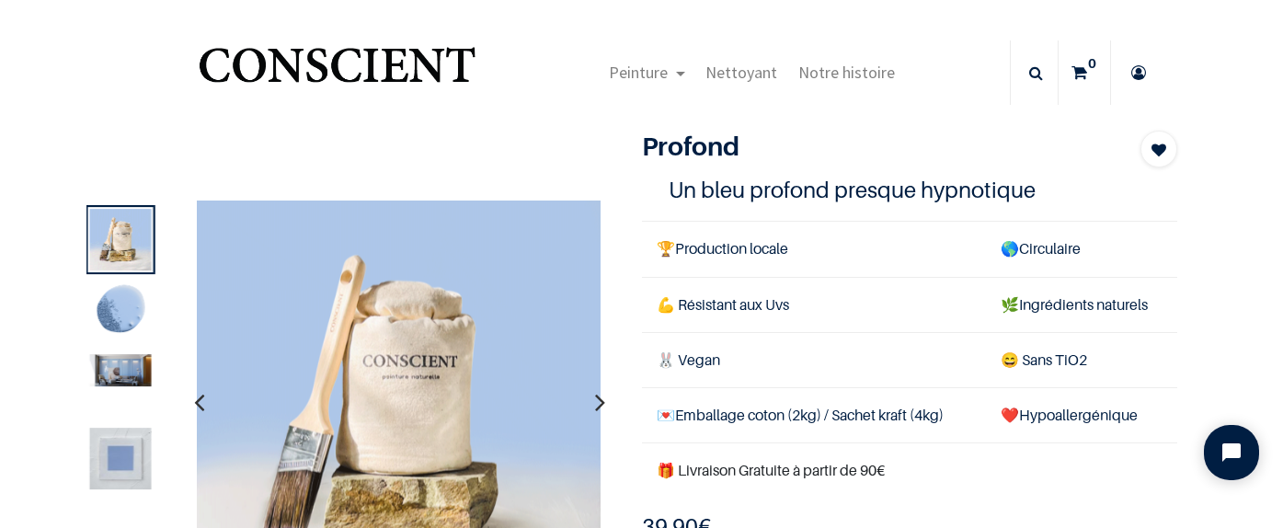
scroll to position [53, 0]
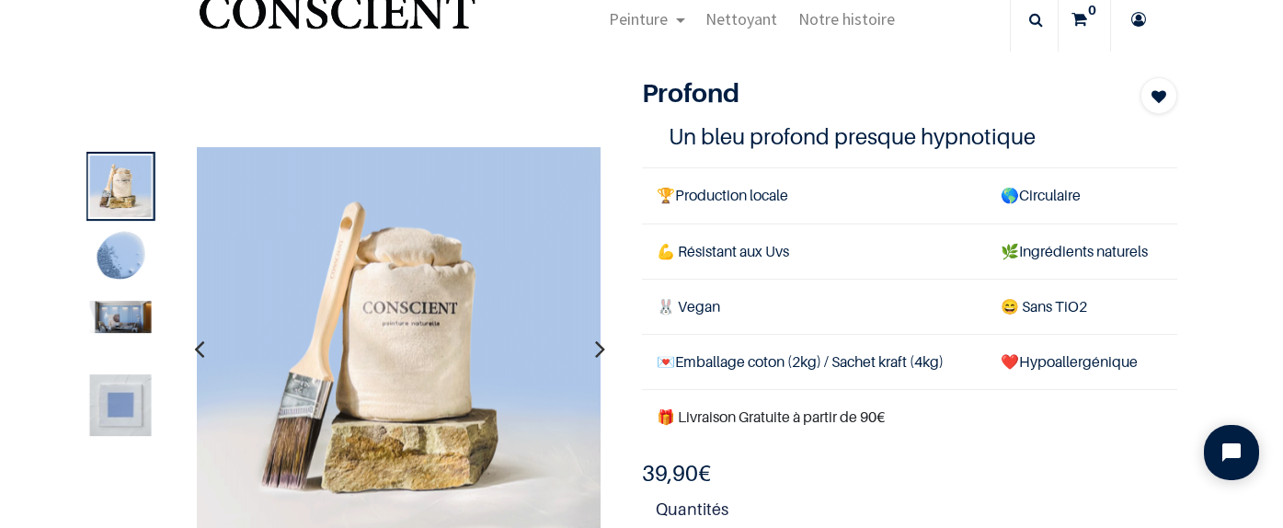
click at [147, 324] on img at bounding box center [121, 318] width 62 height 32
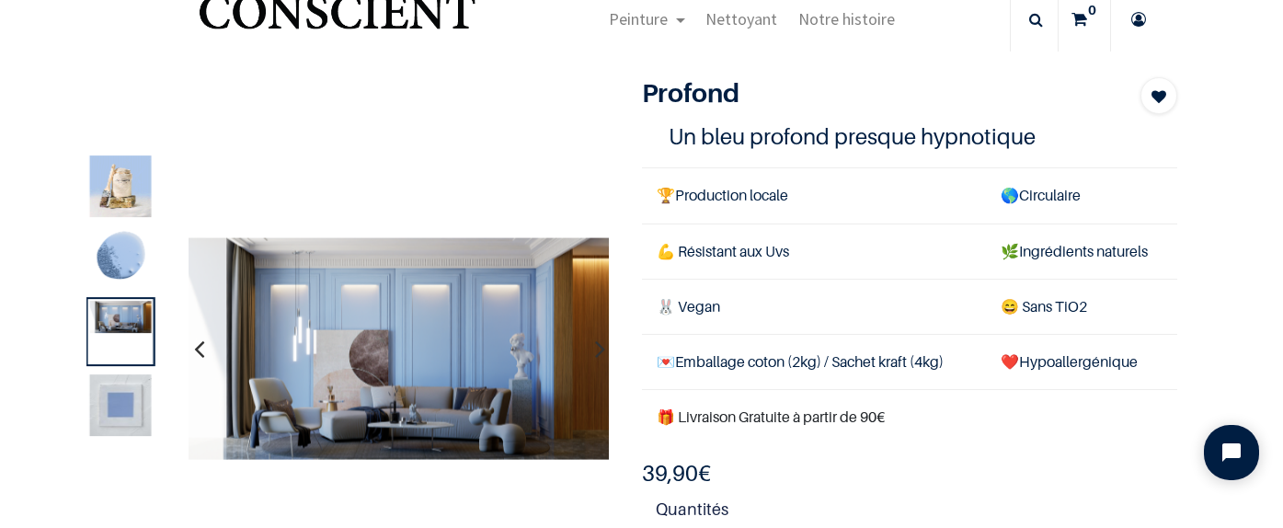
click at [120, 408] on img at bounding box center [121, 405] width 62 height 62
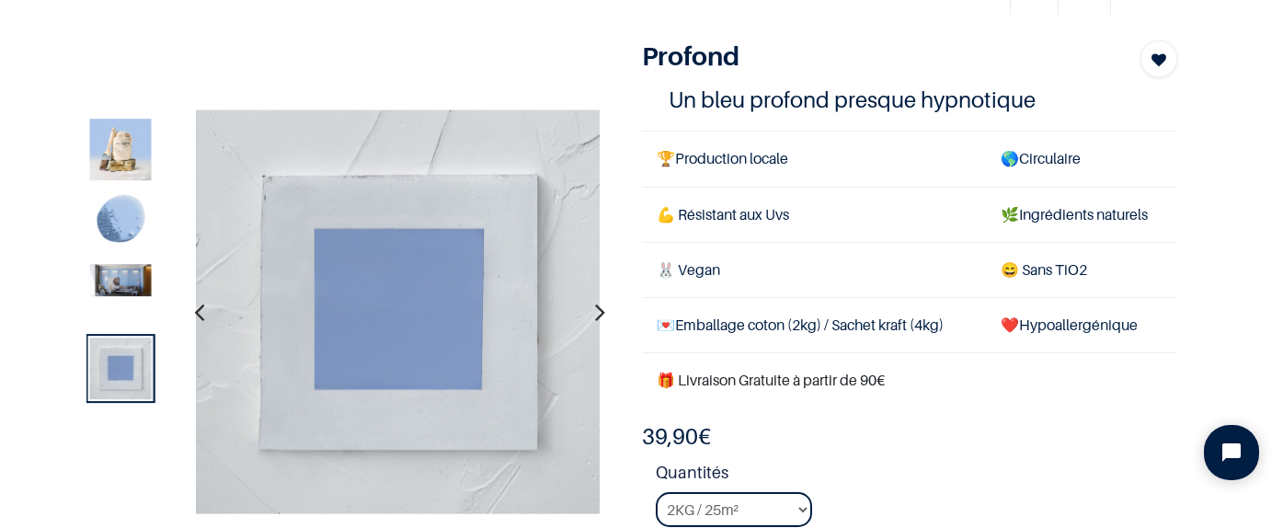
scroll to position [87, 0]
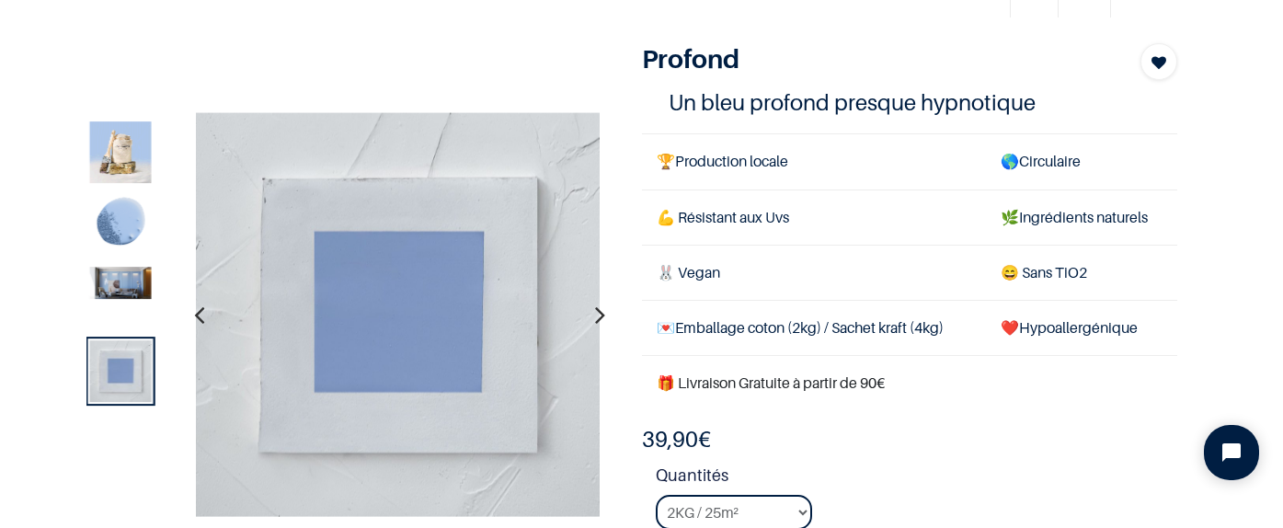
click at [127, 277] on img at bounding box center [121, 284] width 62 height 32
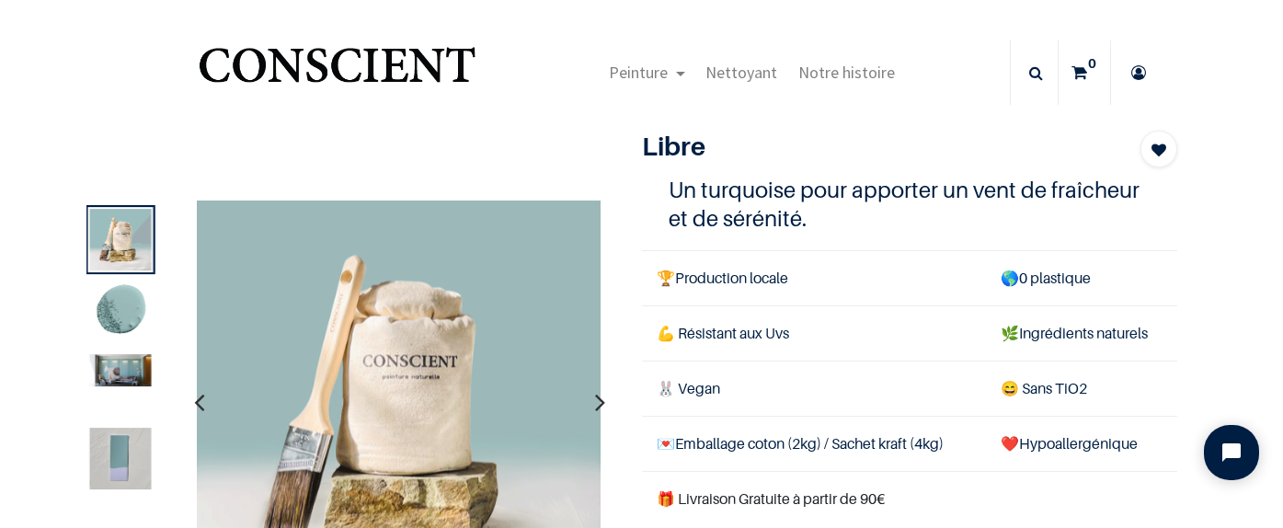
scroll to position [65, 0]
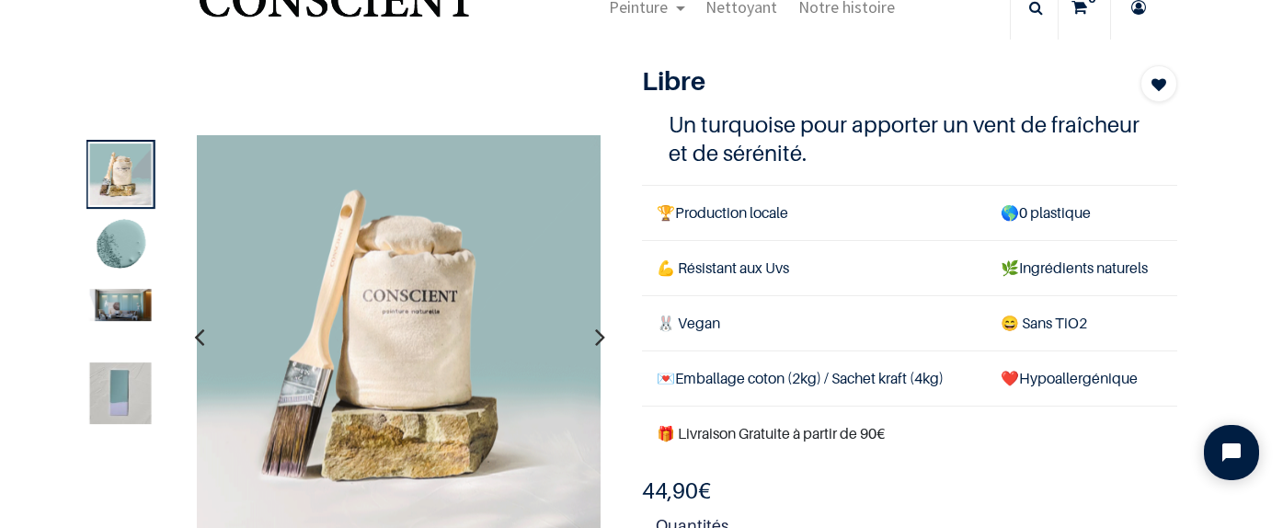
click at [144, 307] on img at bounding box center [121, 306] width 62 height 32
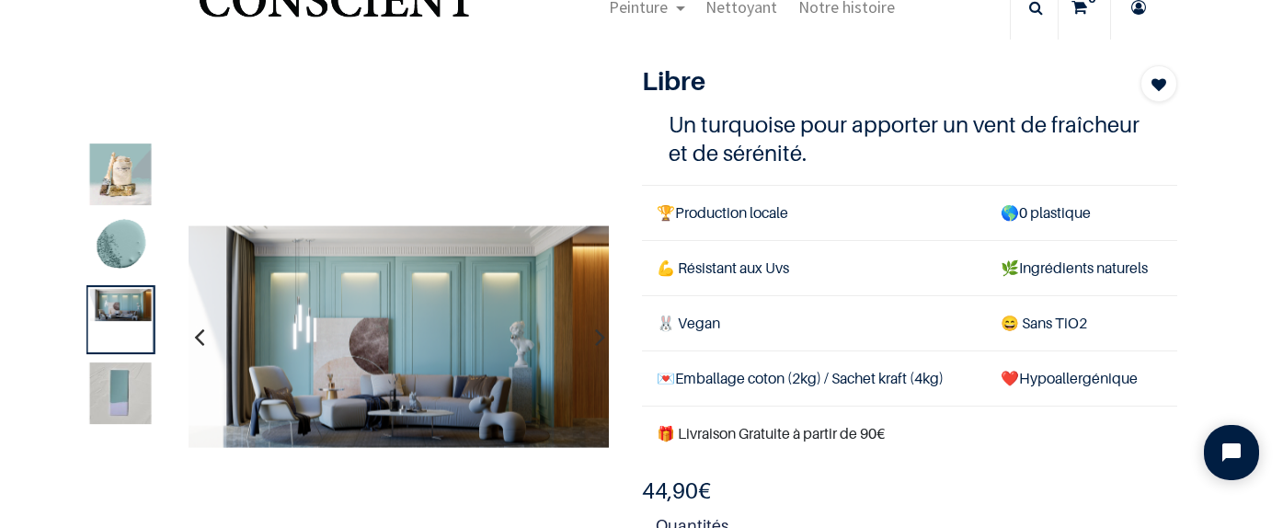
click at [120, 405] on img at bounding box center [121, 393] width 62 height 62
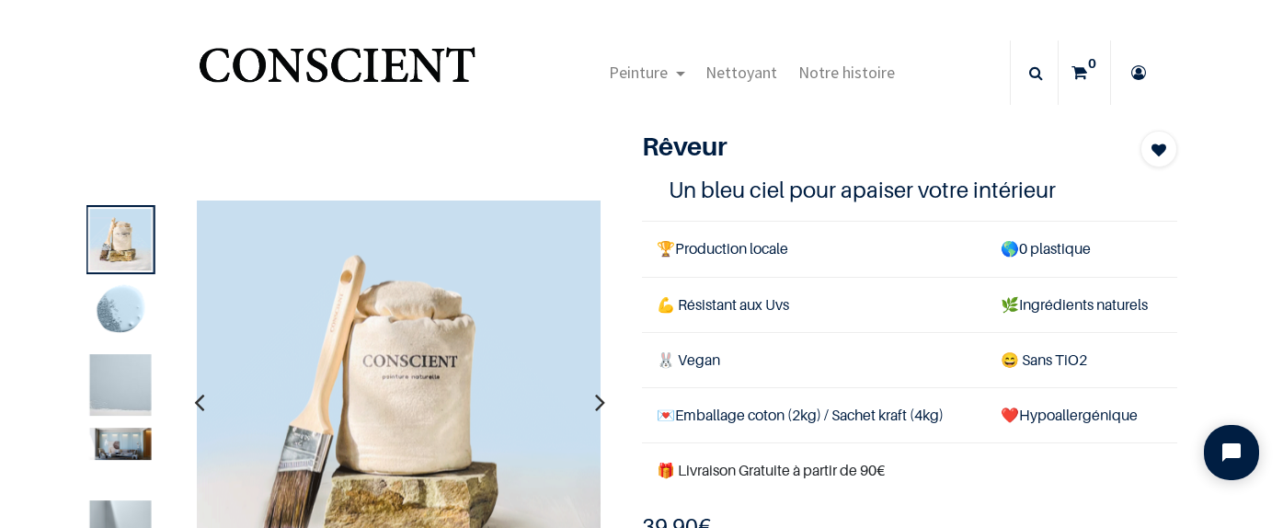
scroll to position [29, 0]
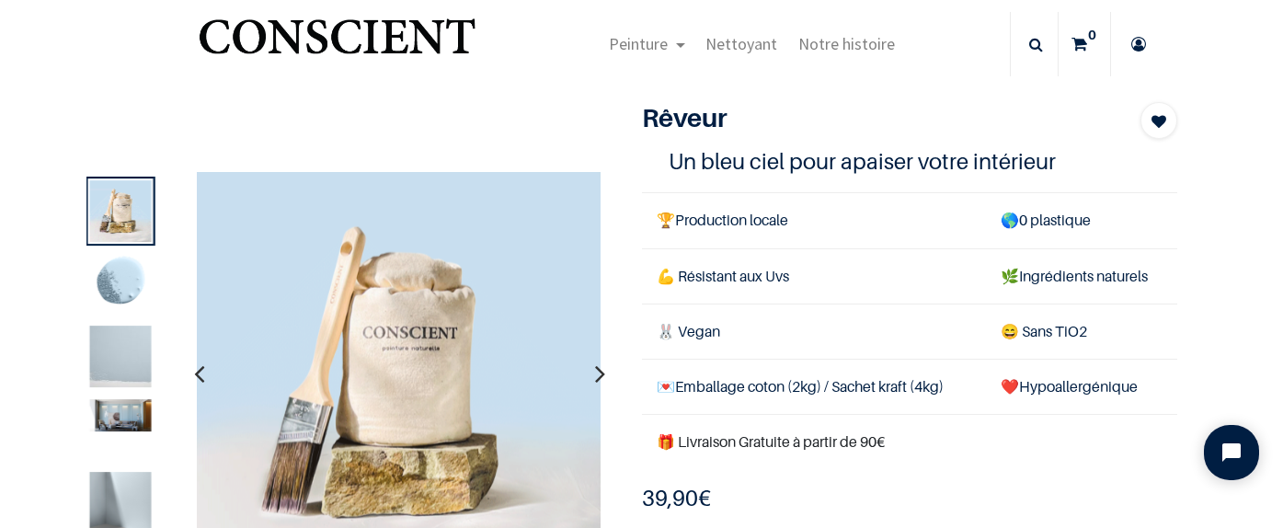
click at [126, 481] on img at bounding box center [121, 503] width 62 height 62
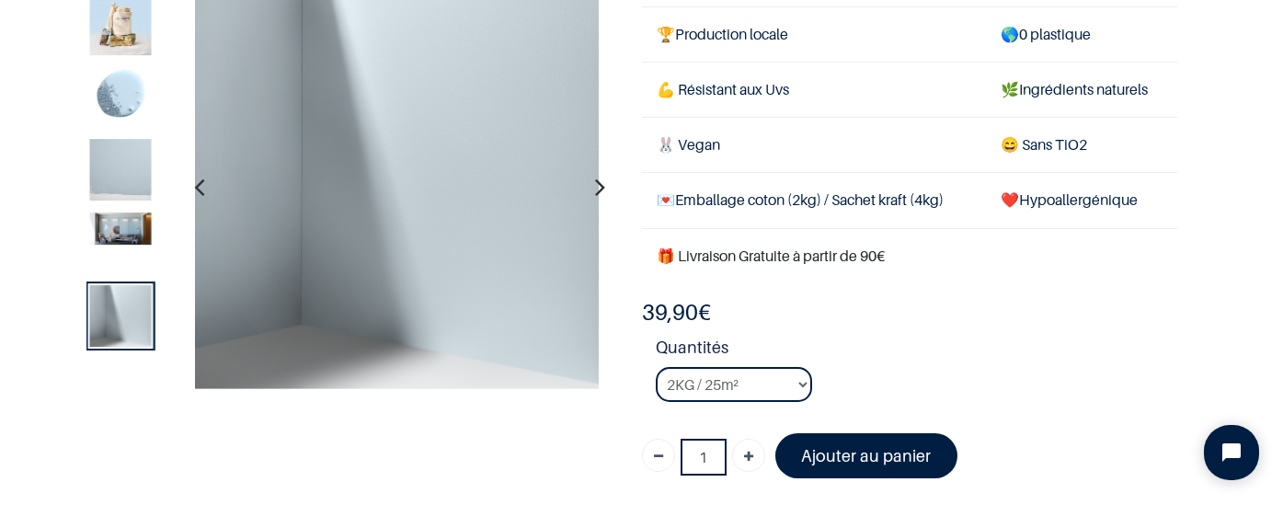
scroll to position [132, 0]
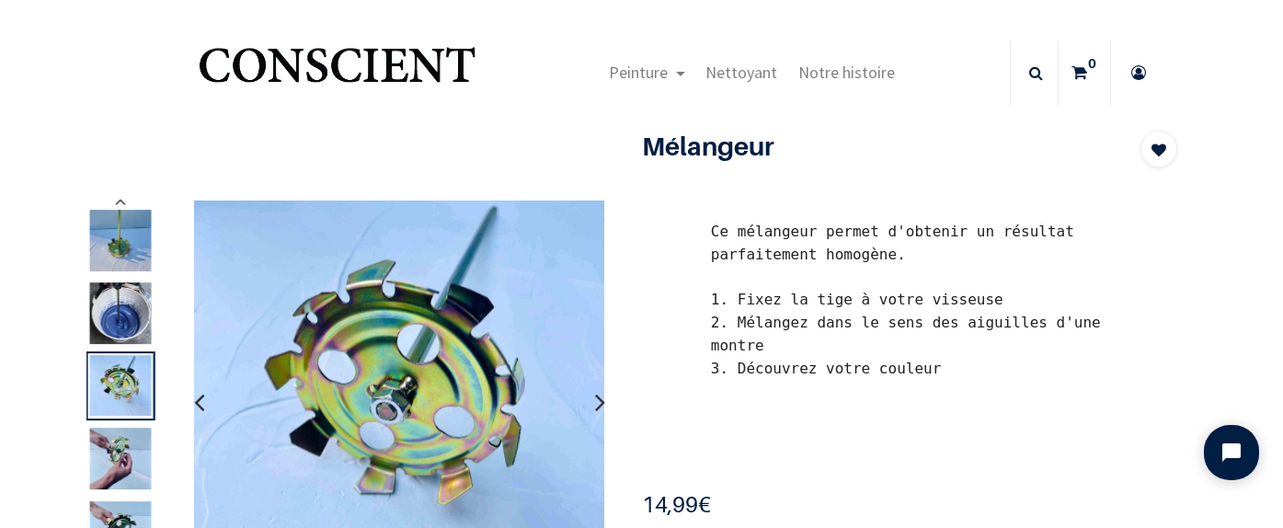
click at [120, 305] on img at bounding box center [121, 313] width 62 height 62
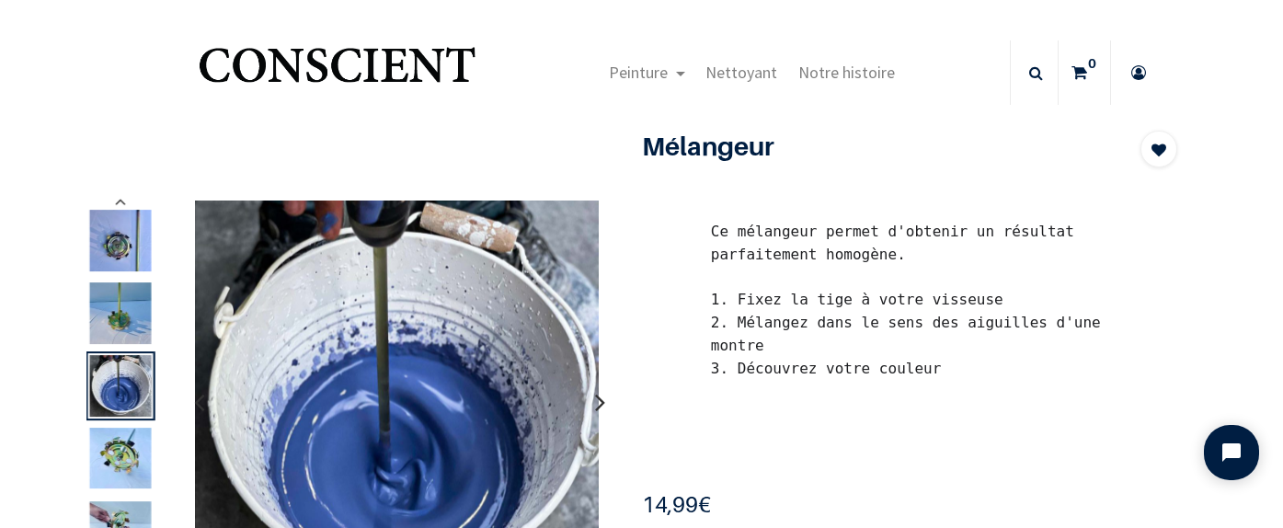
click at [126, 457] on img at bounding box center [121, 459] width 62 height 61
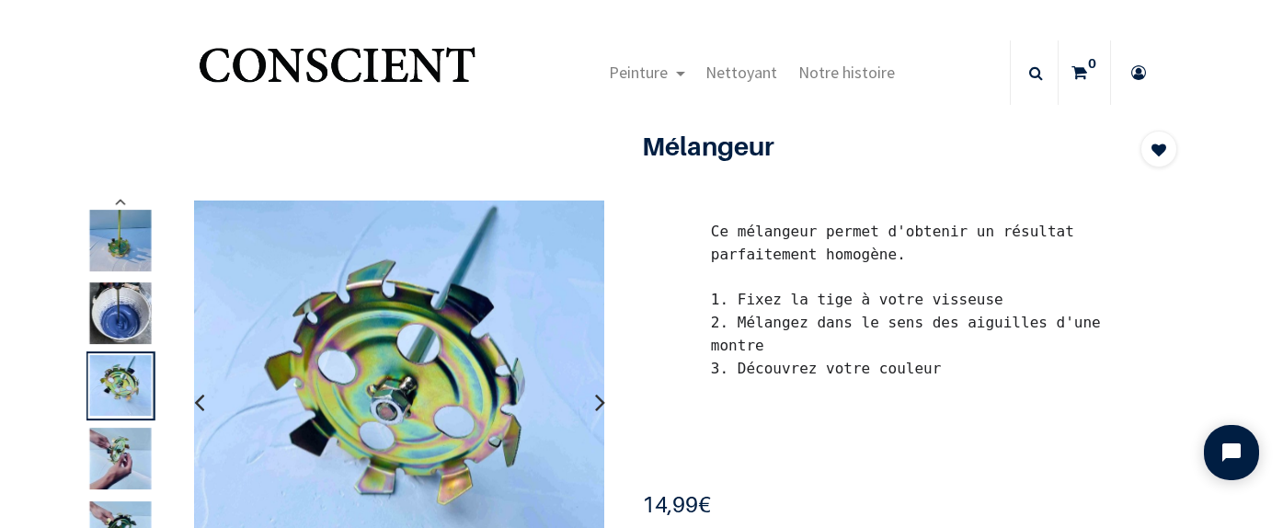
click at [113, 456] on img at bounding box center [121, 459] width 62 height 62
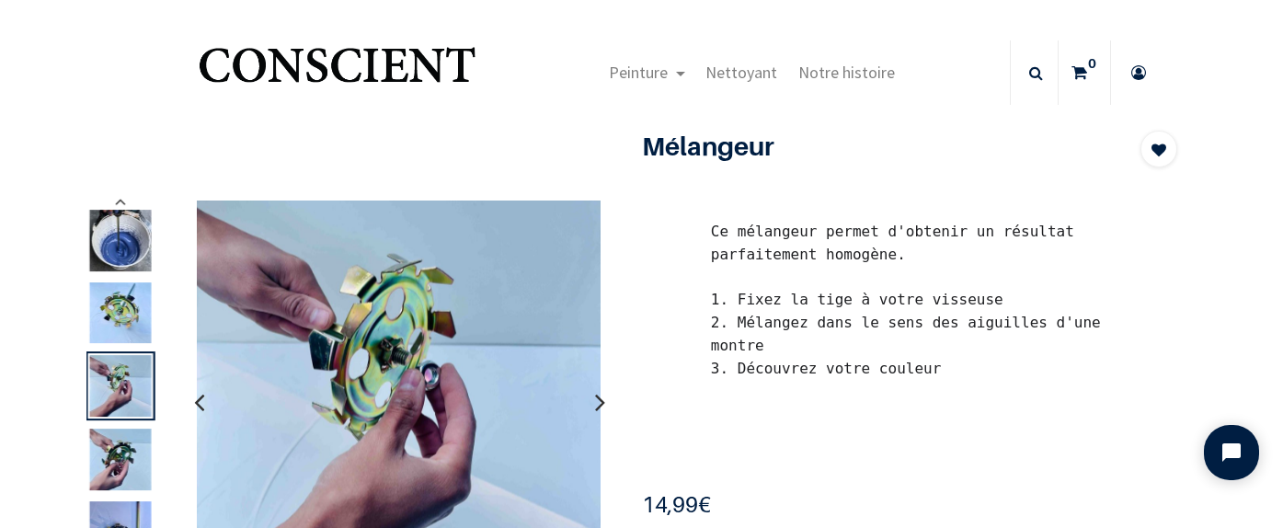
click at [111, 484] on img at bounding box center [121, 460] width 62 height 62
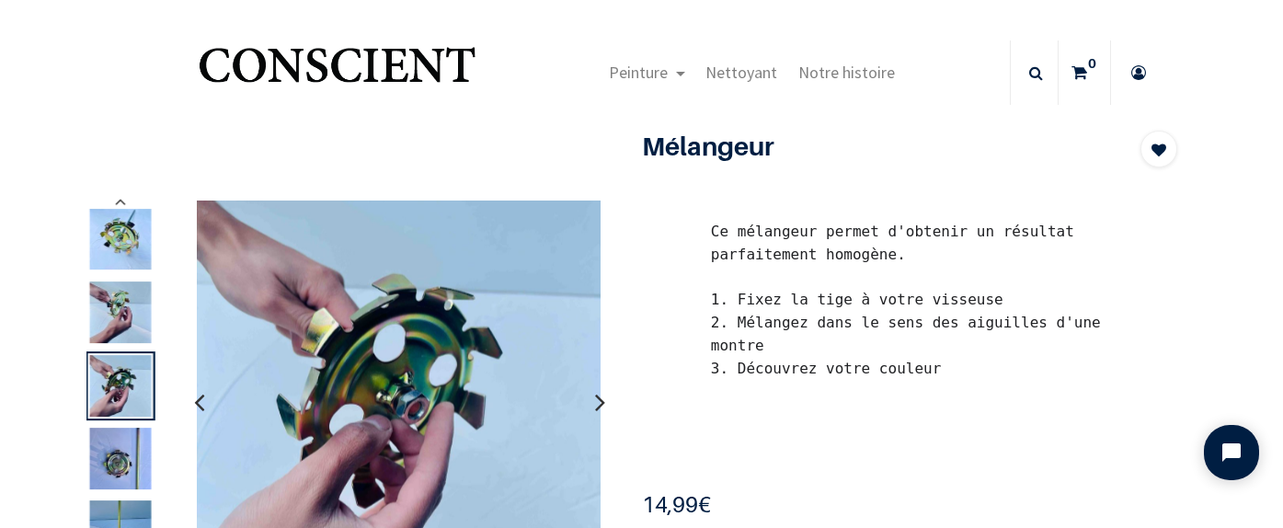
click at [124, 477] on img at bounding box center [121, 459] width 62 height 62
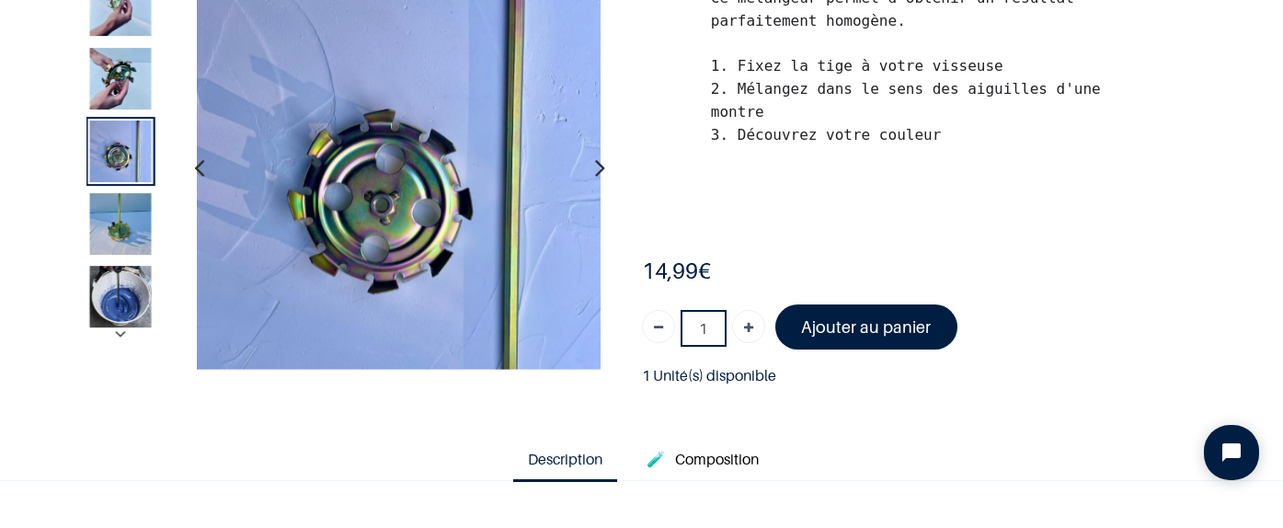
scroll to position [131, 0]
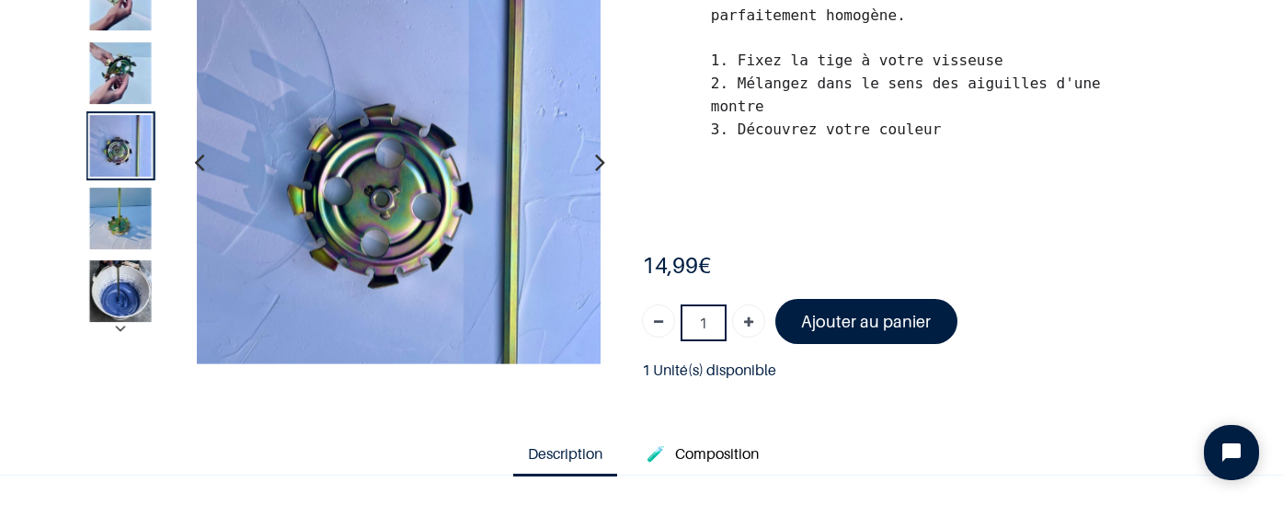
click at [145, 302] on img at bounding box center [121, 292] width 62 height 62
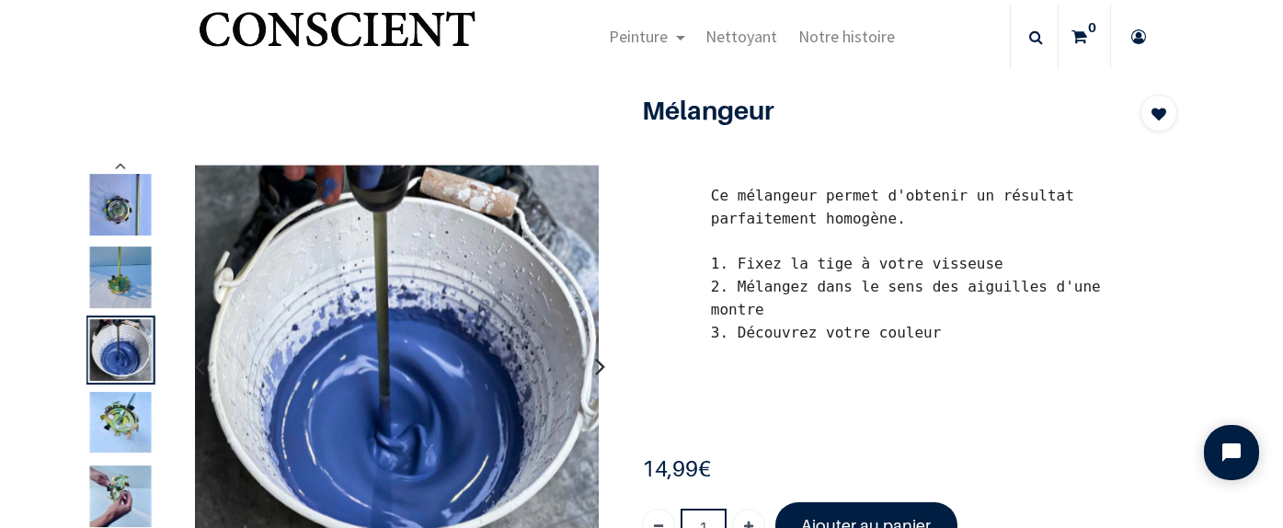
scroll to position [25, 0]
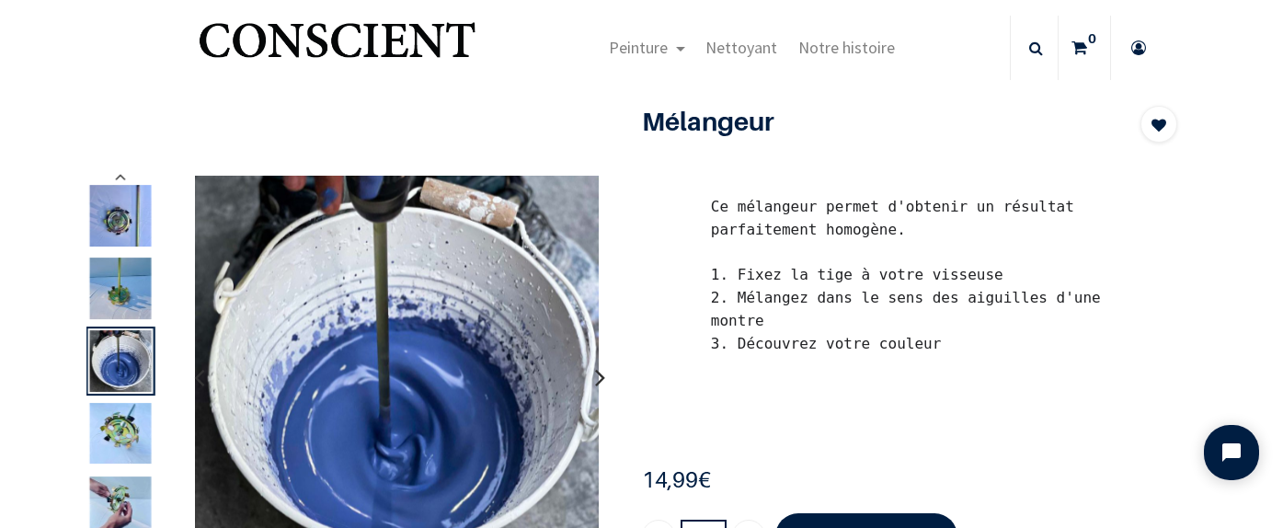
click at [602, 379] on icon "button" at bounding box center [600, 377] width 10 height 50
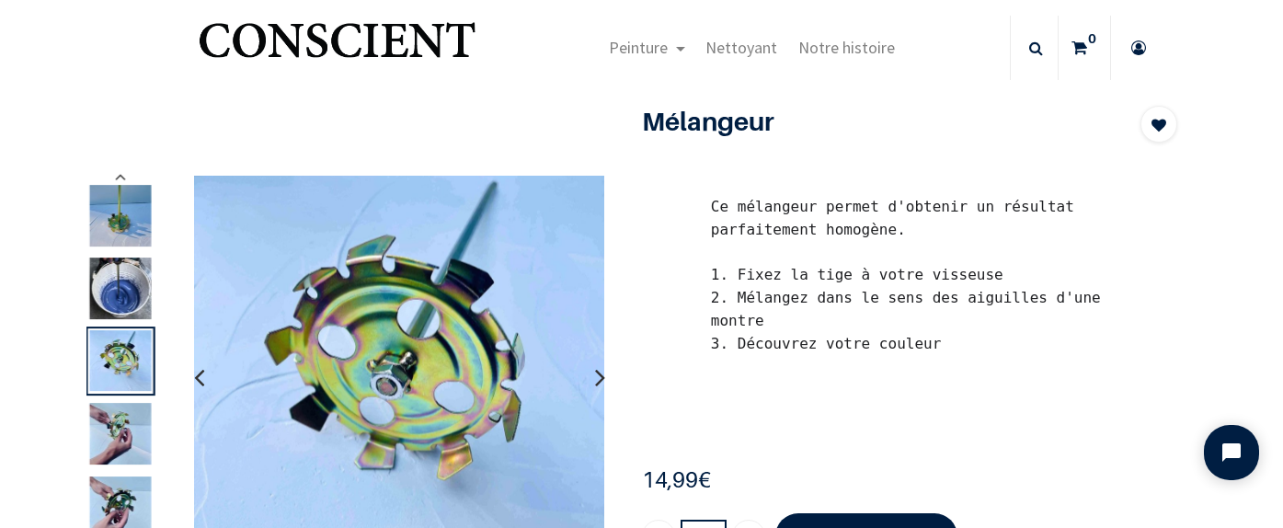
click at [602, 379] on icon "button" at bounding box center [600, 377] width 10 height 50
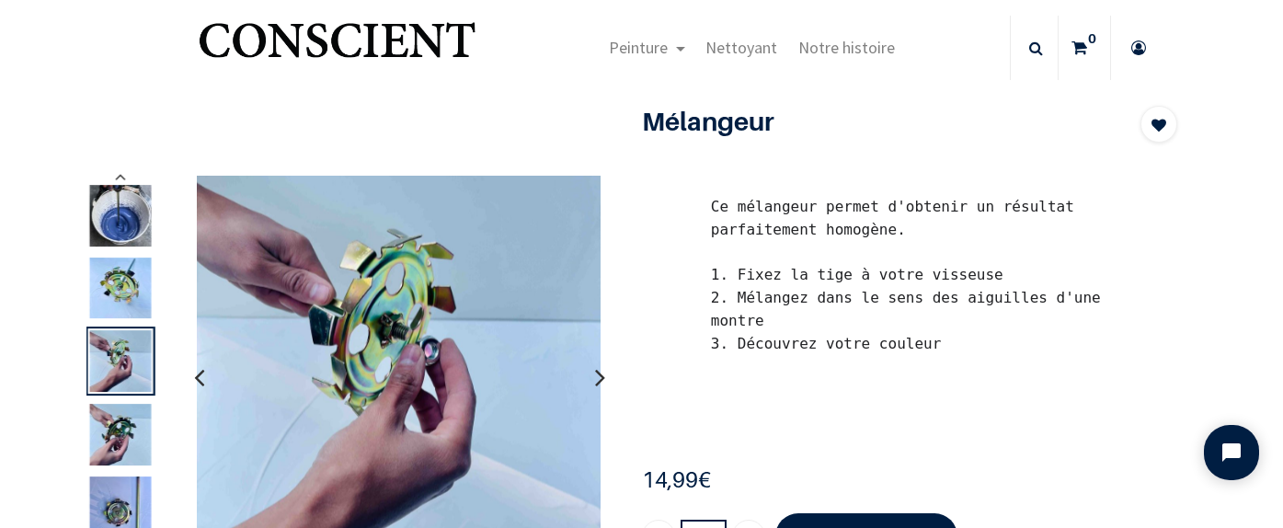
click at [602, 379] on icon "button" at bounding box center [600, 377] width 10 height 50
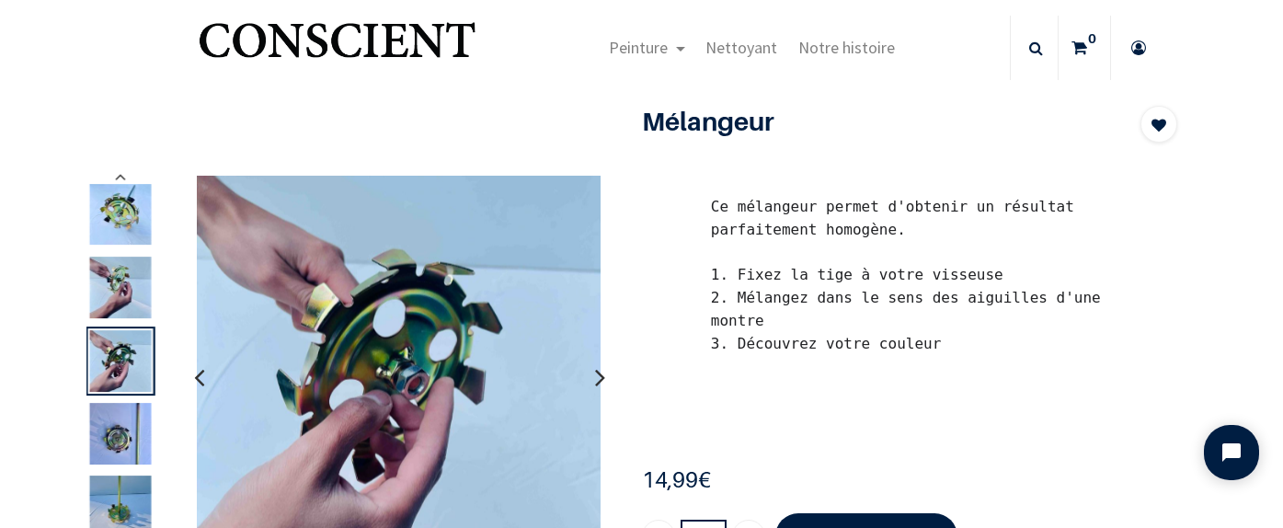
click at [602, 379] on icon "button" at bounding box center [600, 377] width 10 height 50
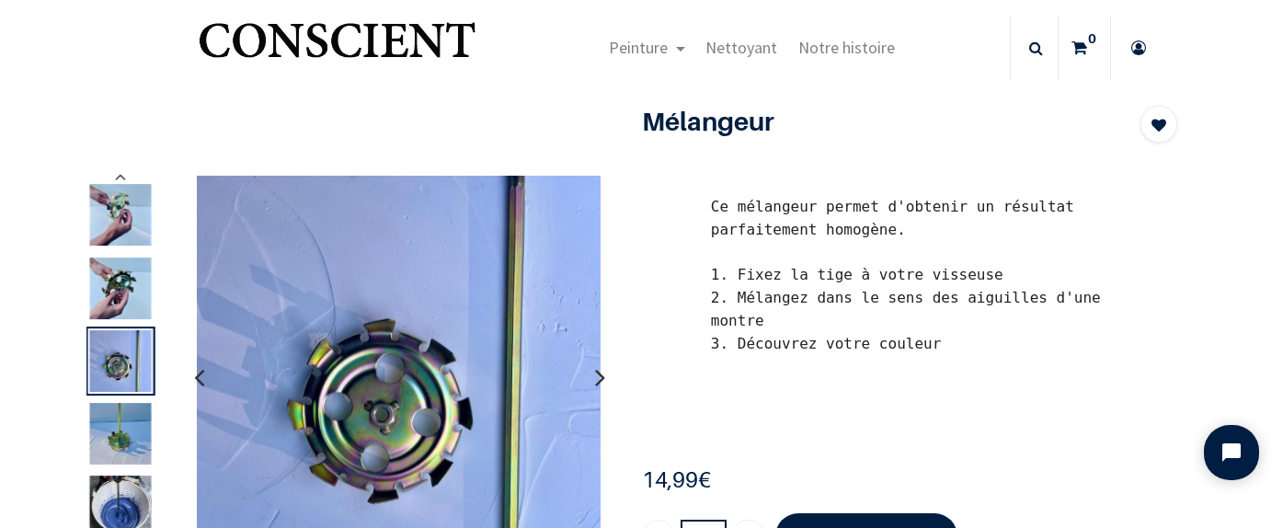
click at [602, 379] on icon "button" at bounding box center [600, 377] width 10 height 50
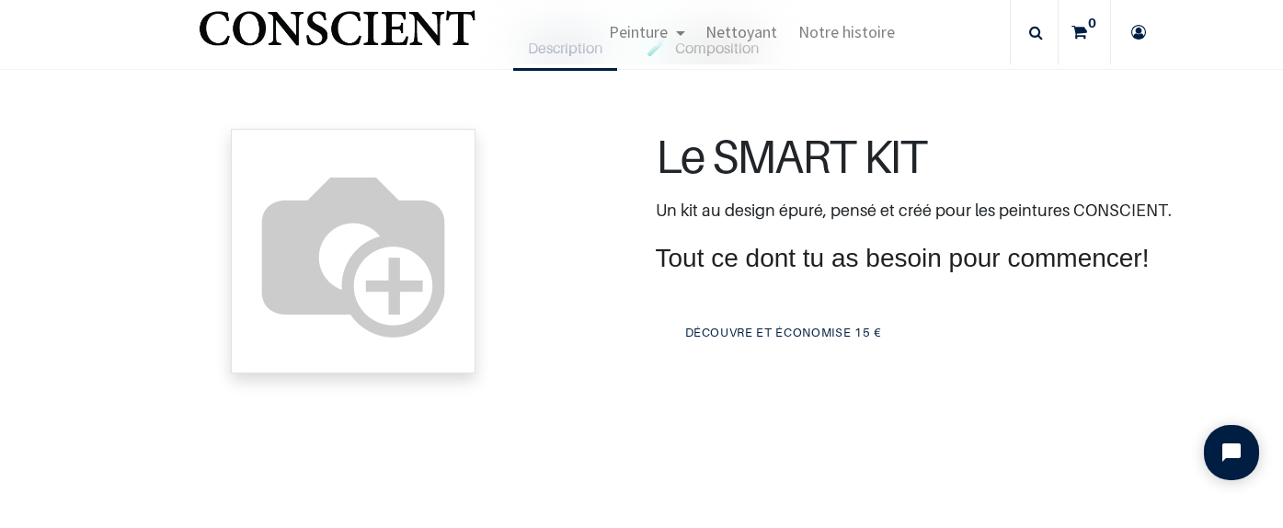
scroll to position [176, 0]
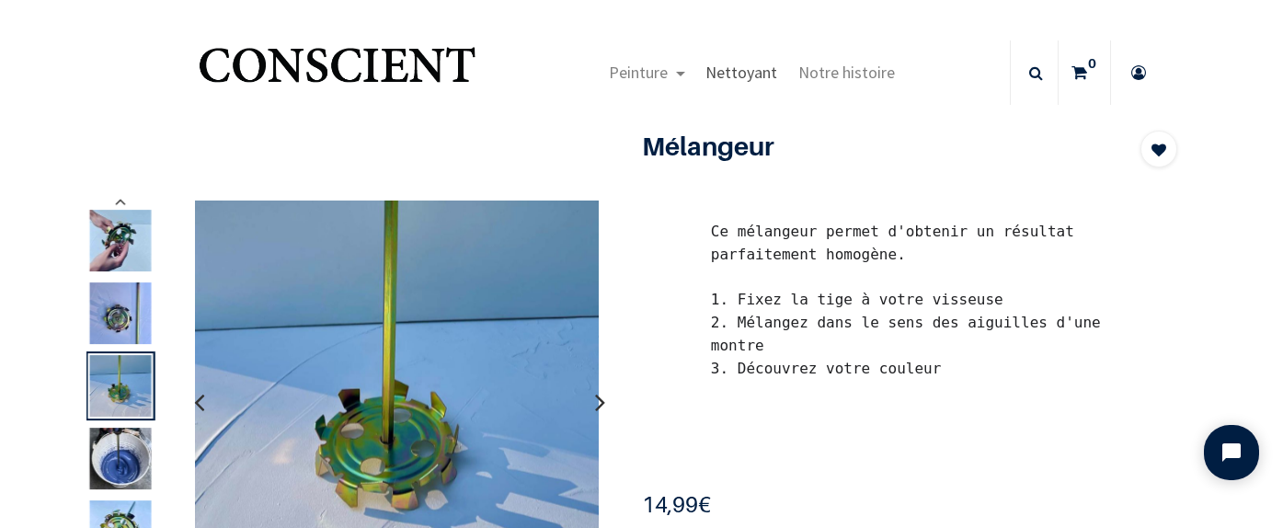
click at [729, 85] on link "Nettoyant" at bounding box center [741, 72] width 92 height 64
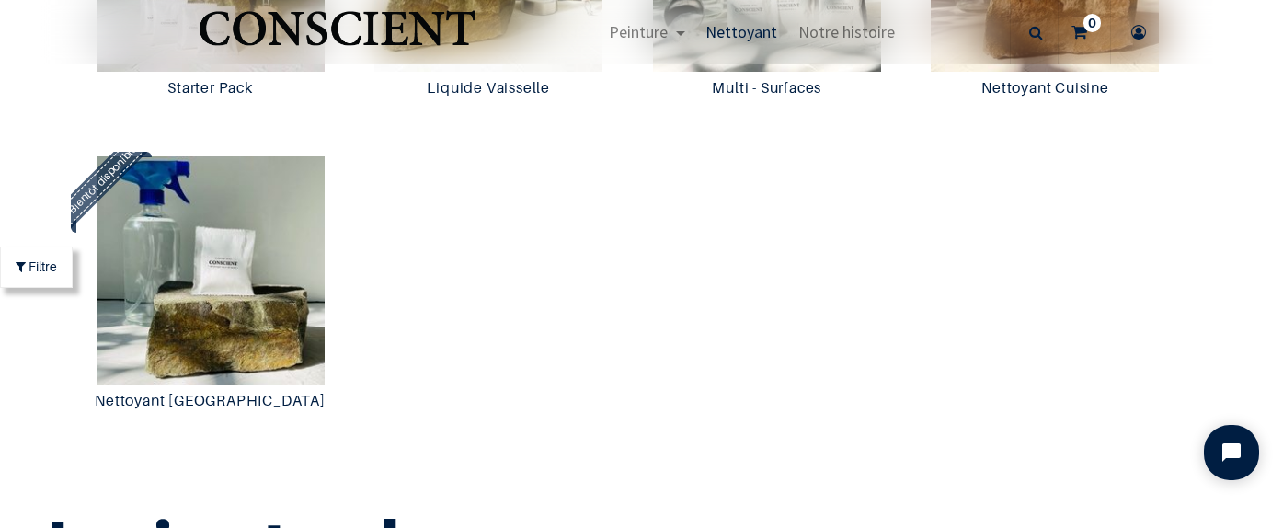
scroll to position [1671, 0]
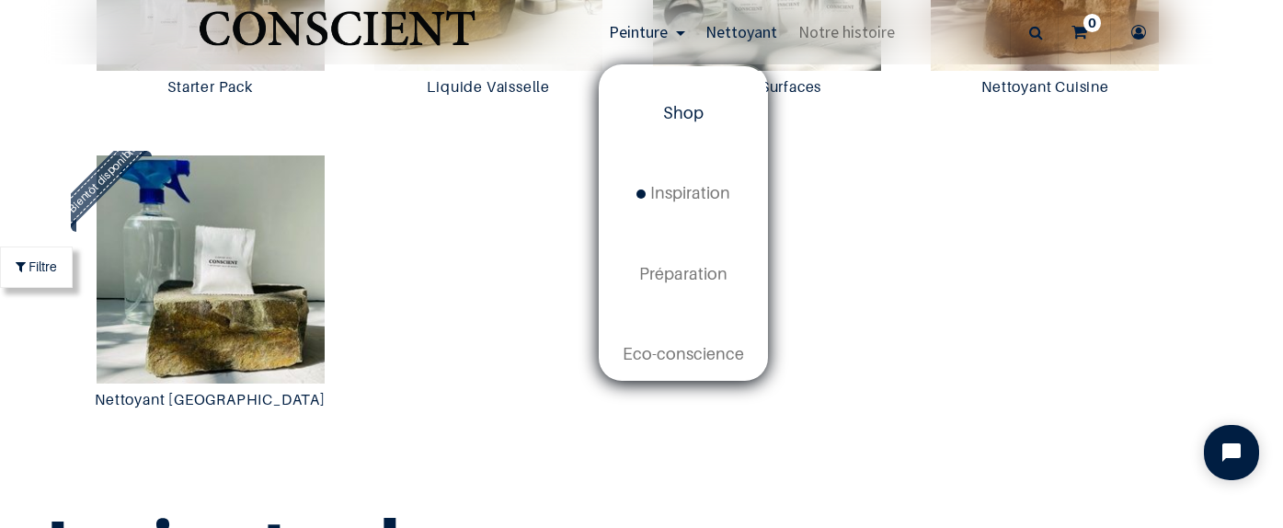
click at [653, 112] on link "Shop" at bounding box center [684, 114] width 166 height 80
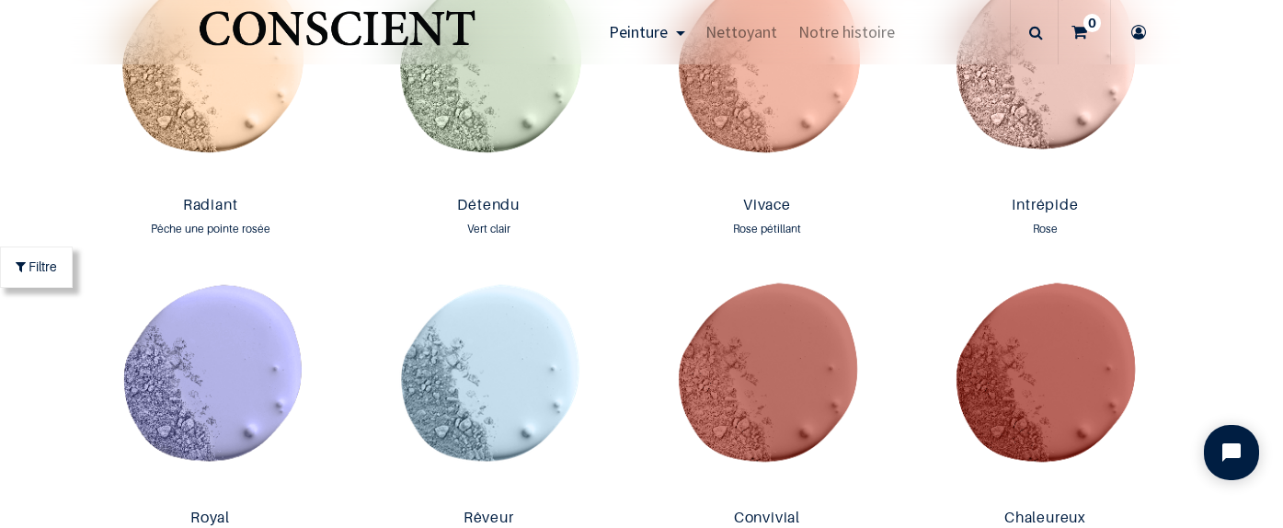
scroll to position [1999, 0]
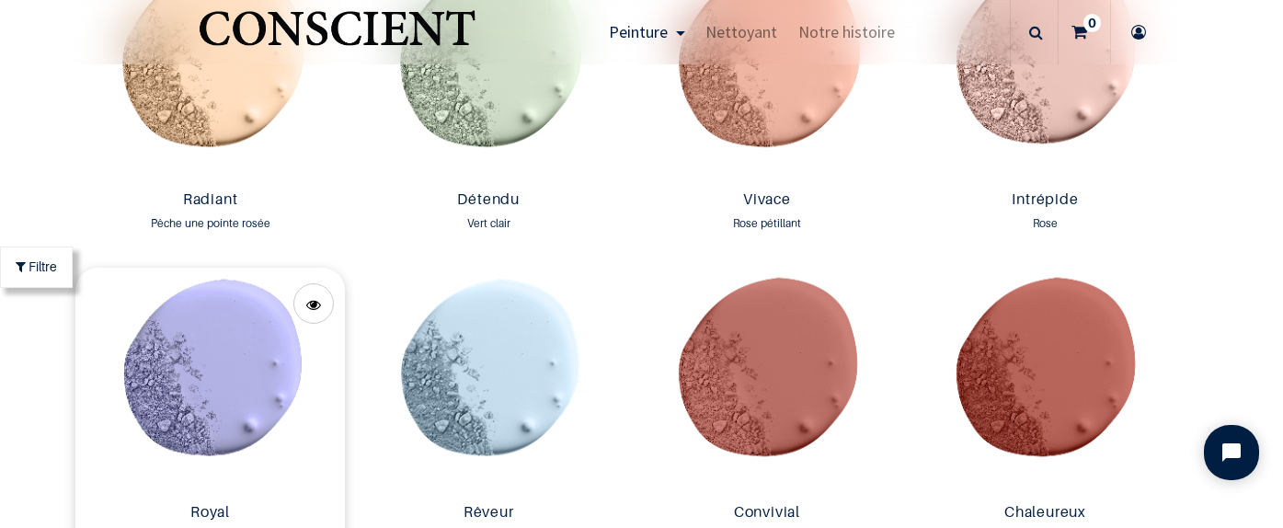
click at [253, 373] on img at bounding box center [210, 382] width 270 height 228
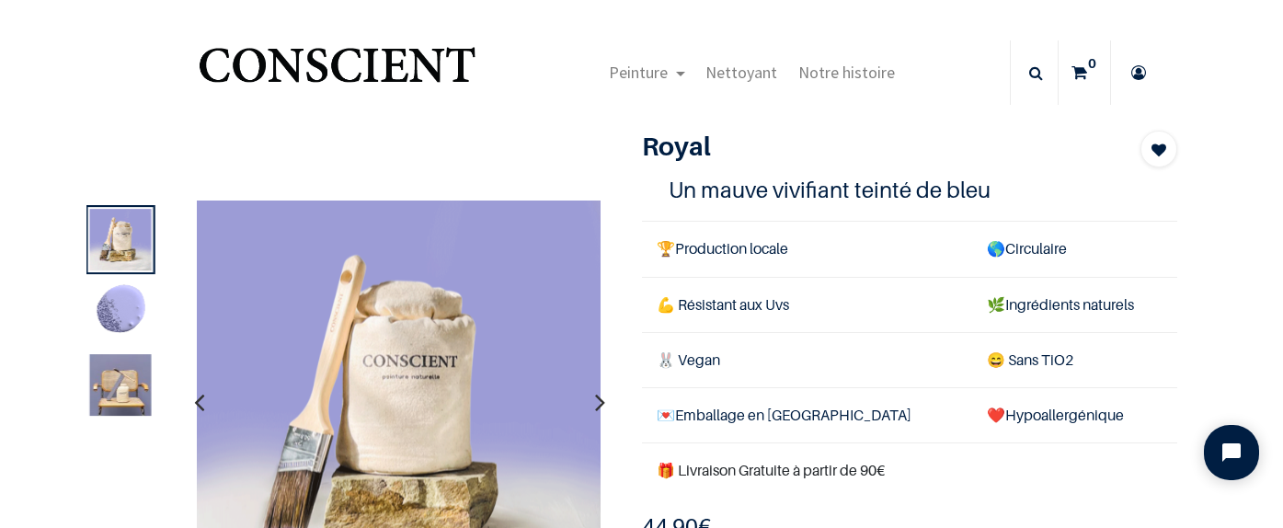
click at [253, 373] on img at bounding box center [399, 402] width 405 height 405
